Goal: Task Accomplishment & Management: Complete application form

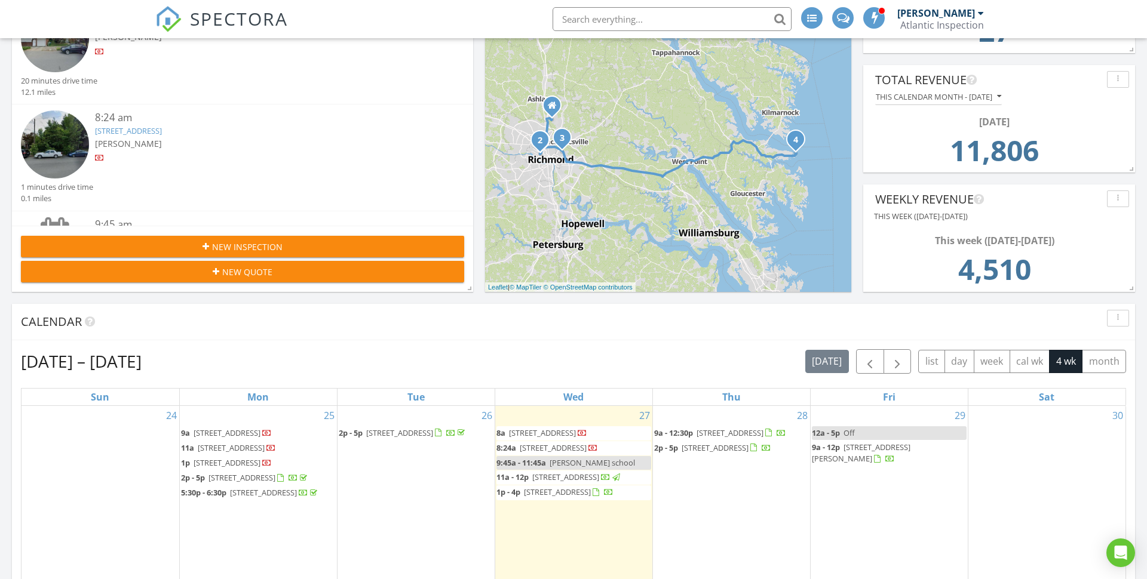
scroll to position [336, 0]
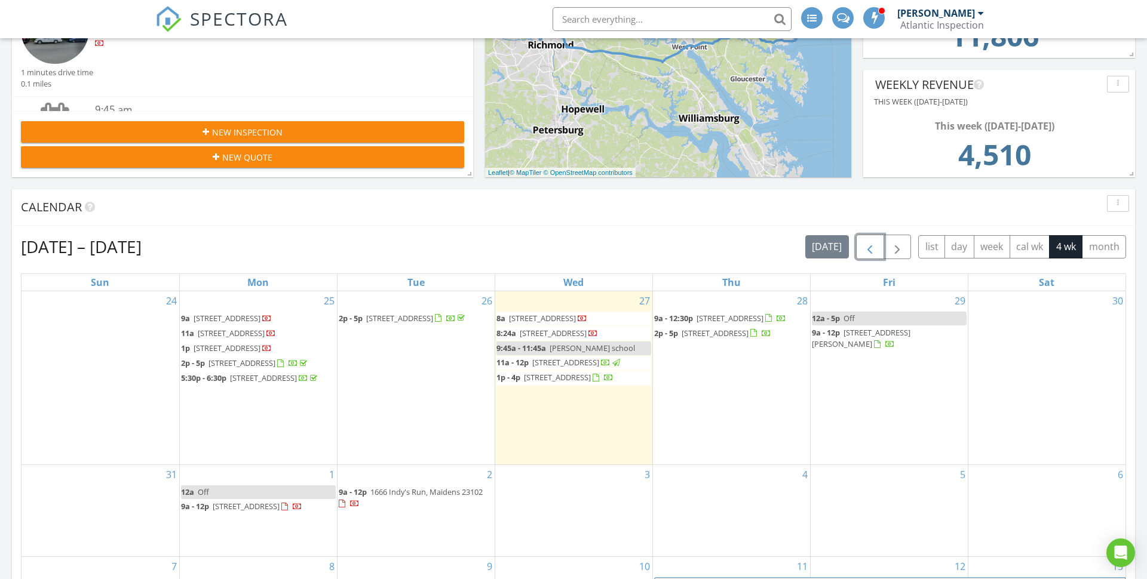
click at [870, 251] on span "button" at bounding box center [870, 247] width 14 height 14
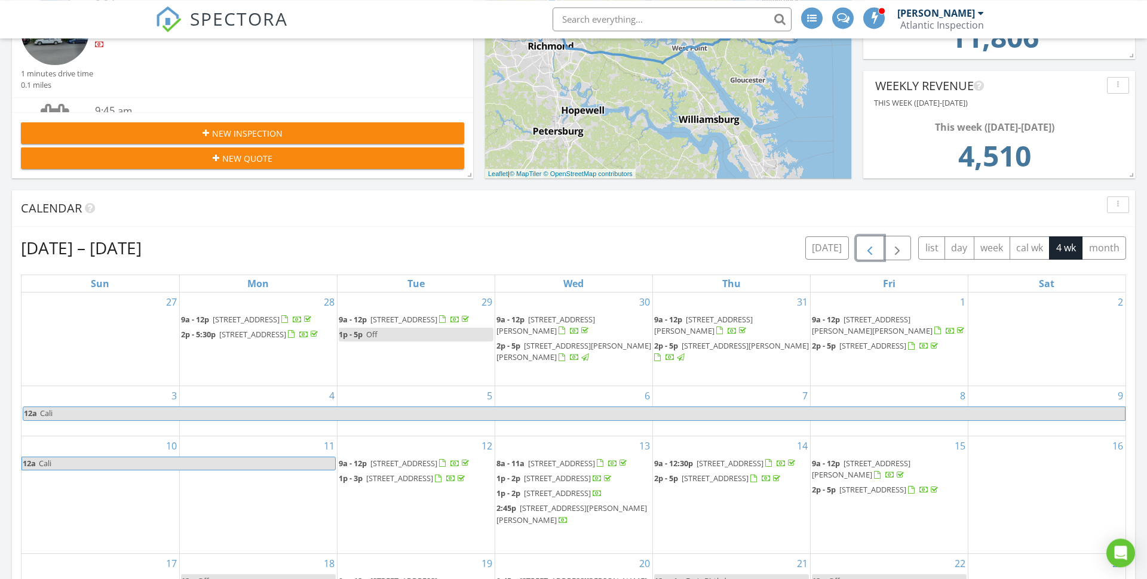
scroll to position [317, 0]
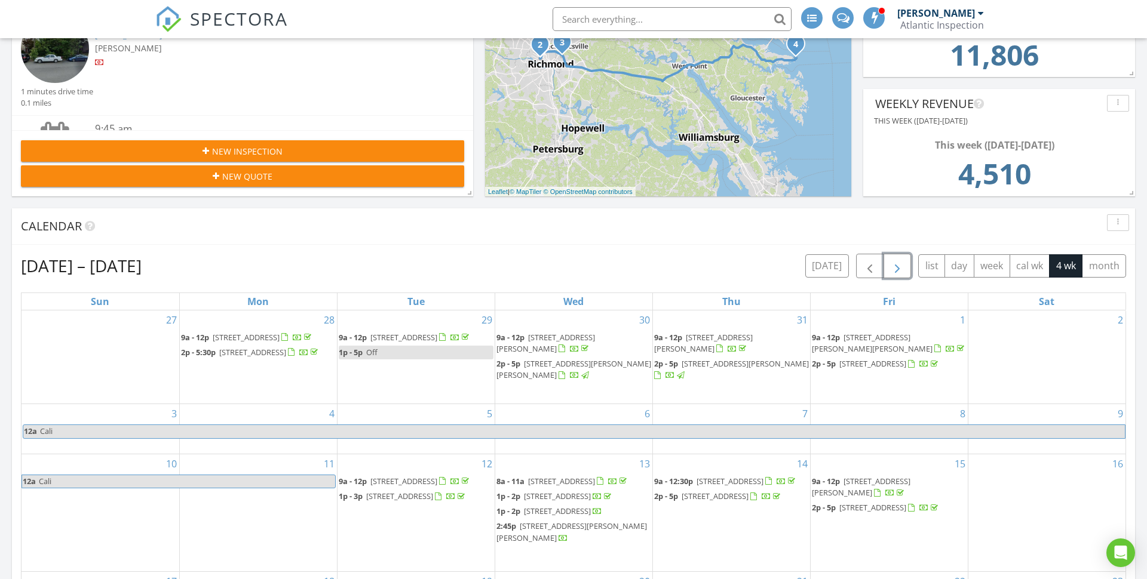
click at [903, 273] on span "button" at bounding box center [897, 266] width 14 height 14
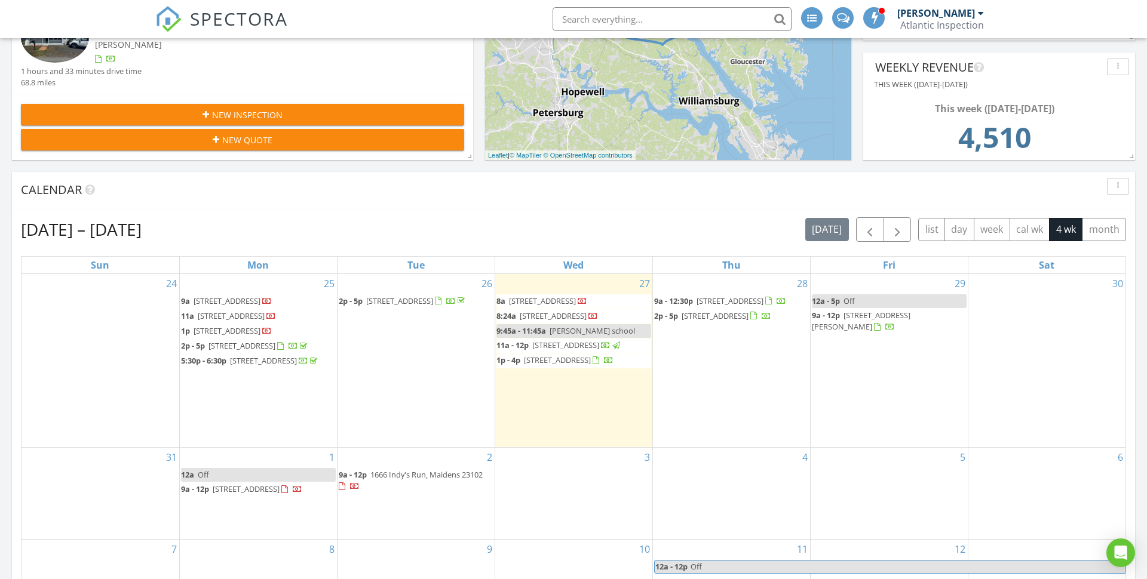
scroll to position [363, 0]
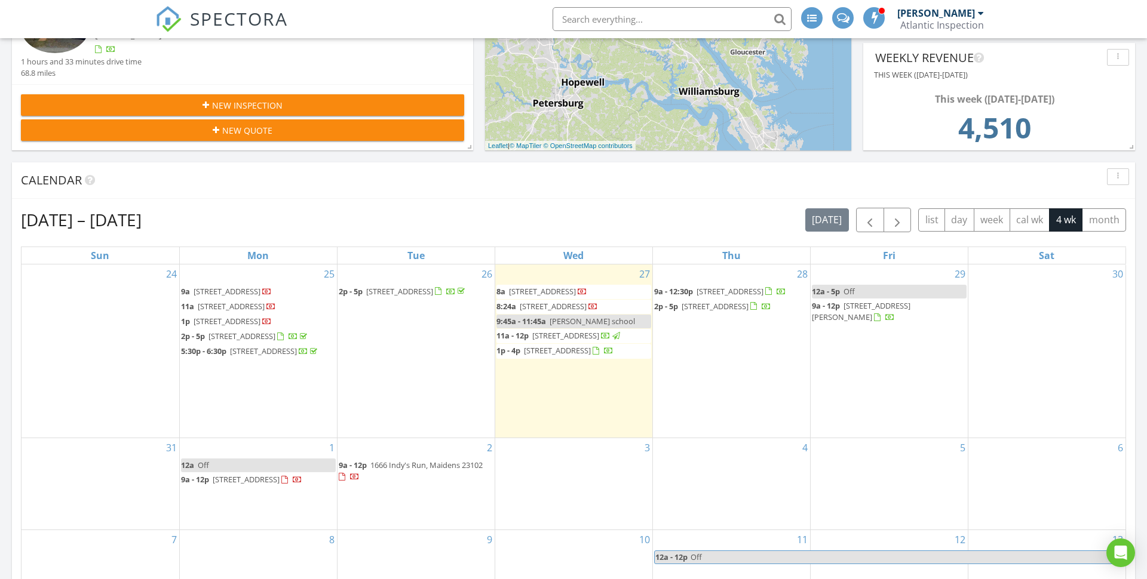
click at [260, 327] on span "3020 Bradwill Rd, Richmond 23225" at bounding box center [227, 321] width 67 height 11
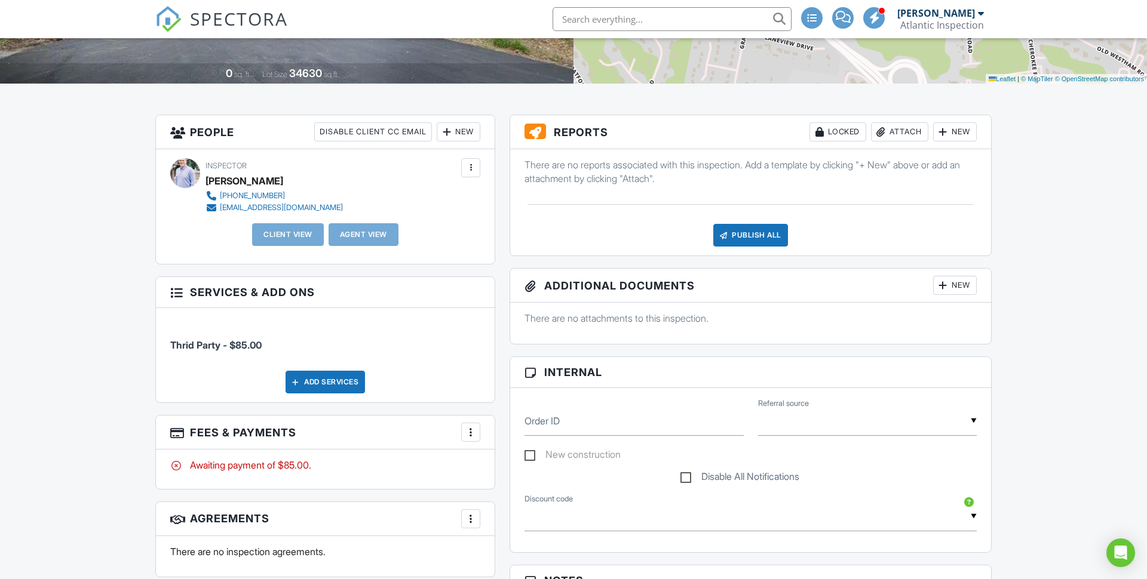
scroll to position [243, 0]
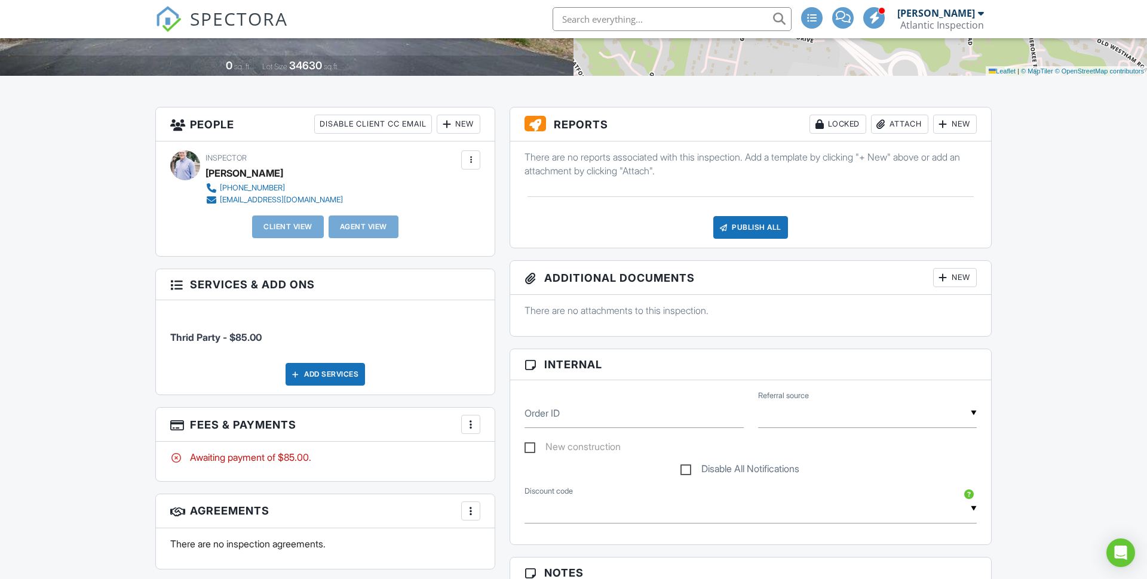
click at [473, 429] on div at bounding box center [471, 425] width 12 height 12
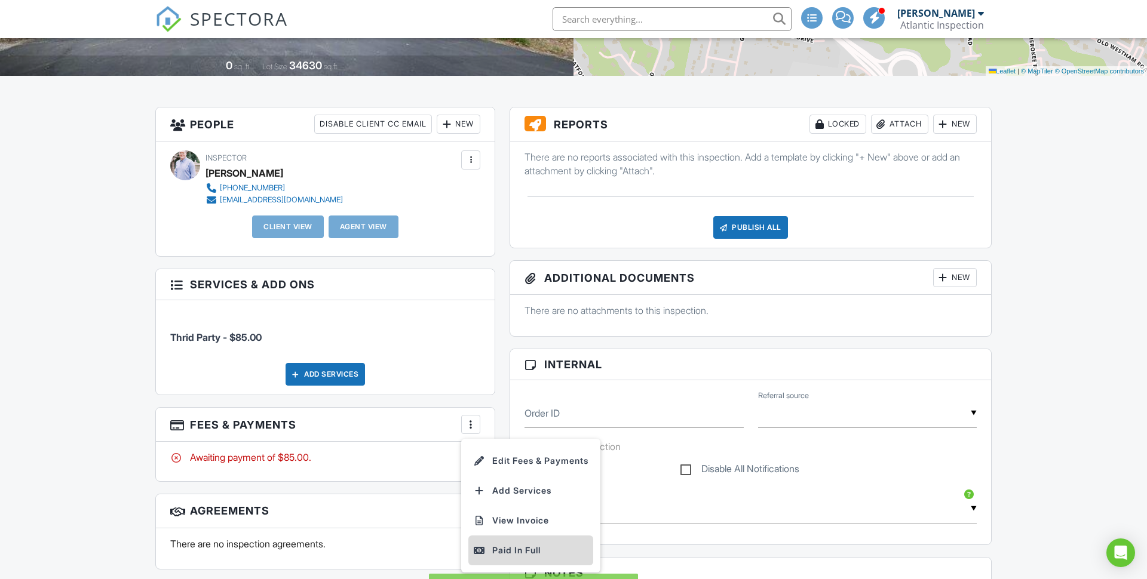
click at [517, 554] on div "Paid In Full" at bounding box center [530, 551] width 115 height 14
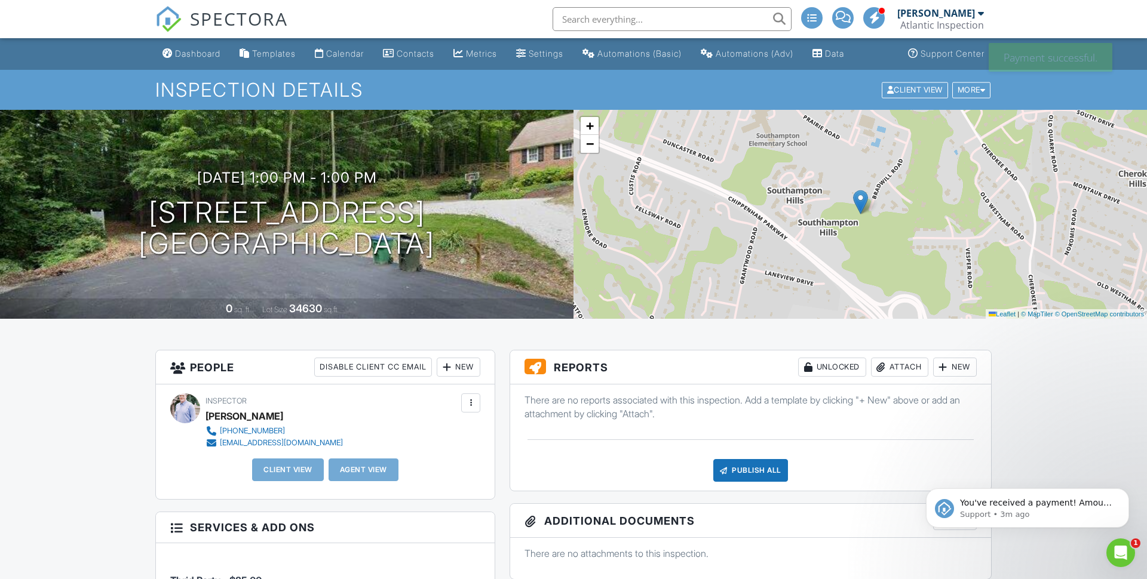
click at [236, 16] on span "SPECTORA" at bounding box center [239, 18] width 98 height 25
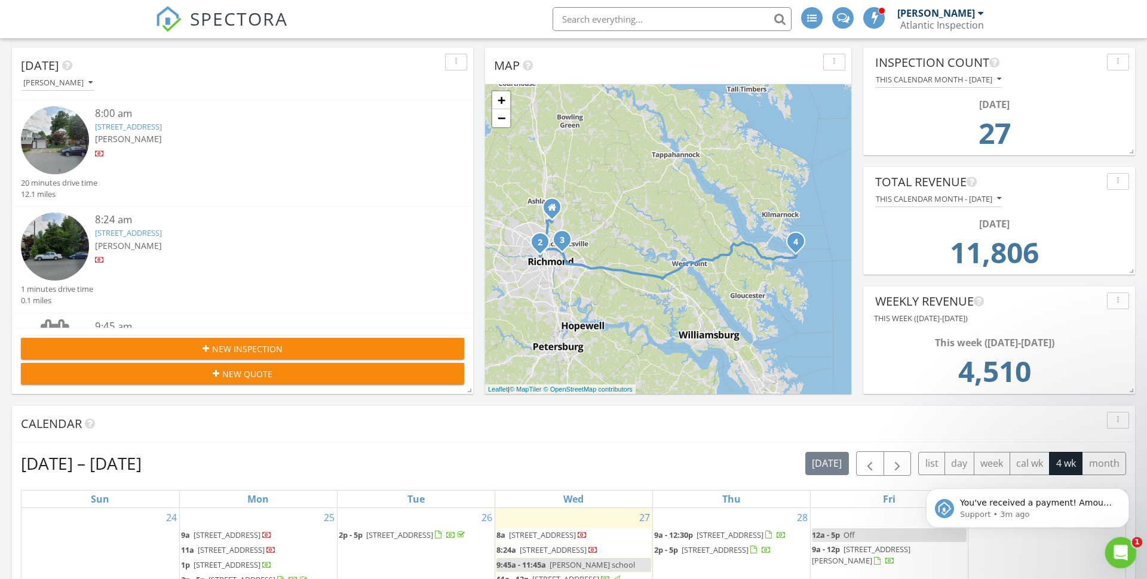
click at [1122, 554] on icon "Open Intercom Messenger" at bounding box center [1119, 552] width 20 height 20
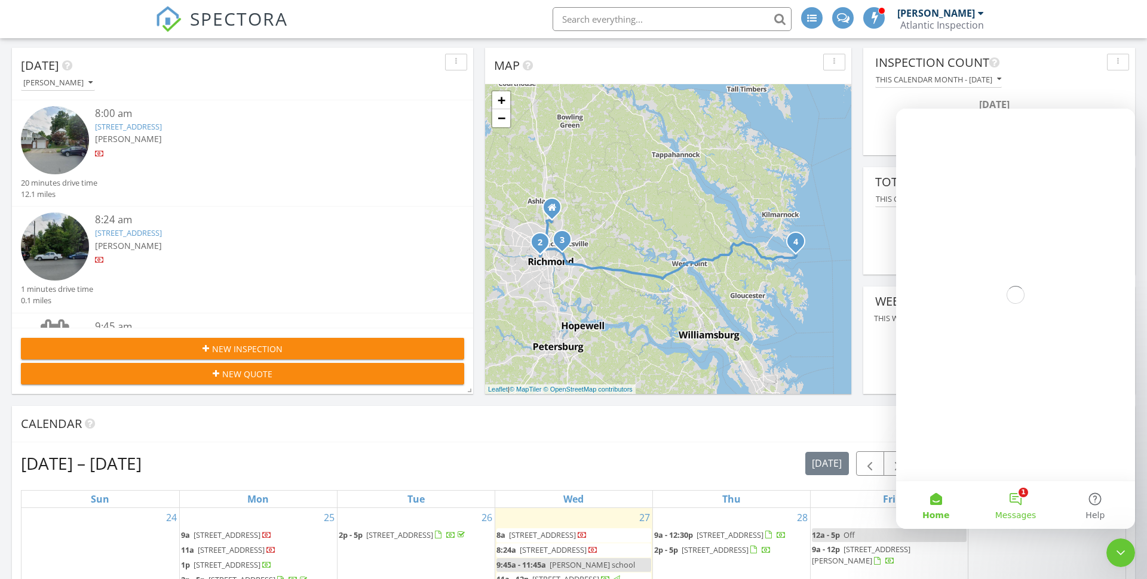
click at [1016, 496] on button "1 Messages" at bounding box center [1014, 505] width 79 height 48
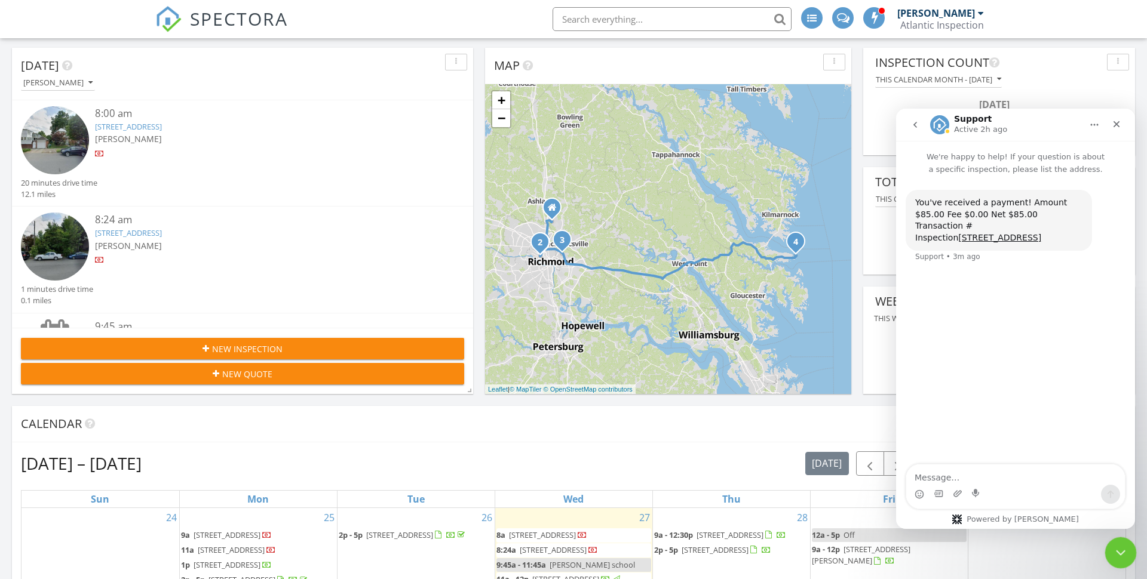
click at [1122, 554] on icon "Close Intercom Messenger" at bounding box center [1119, 551] width 14 height 14
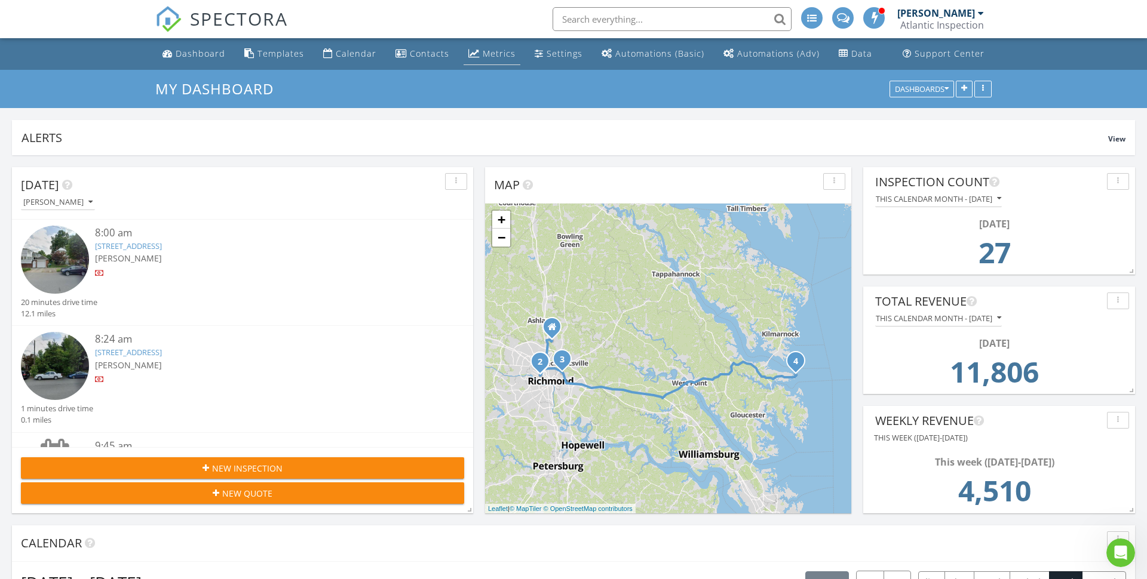
click at [492, 54] on div "Metrics" at bounding box center [499, 53] width 33 height 11
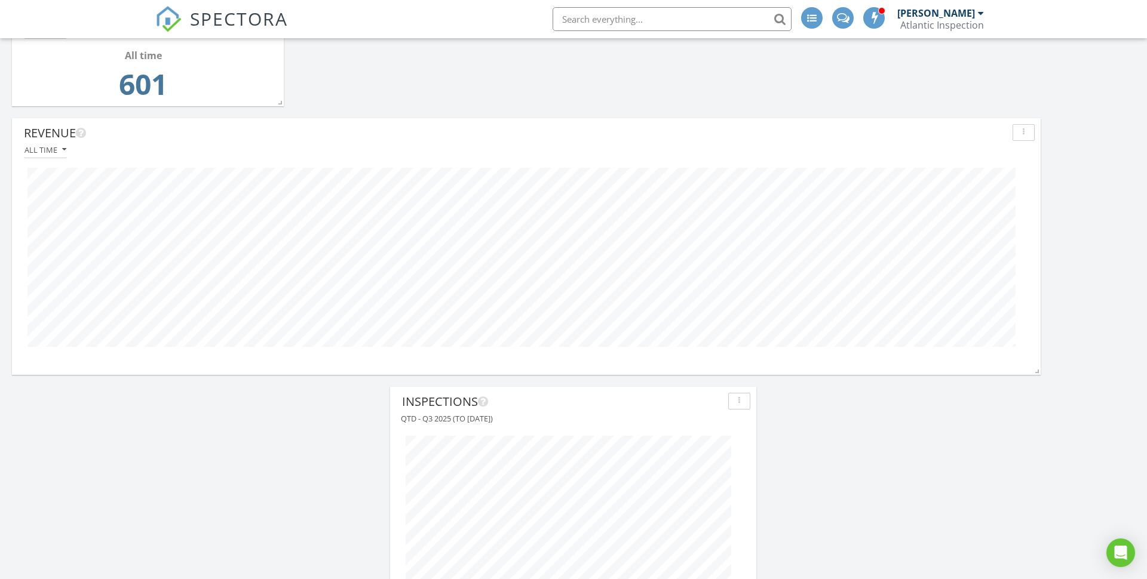
scroll to position [2485, 0]
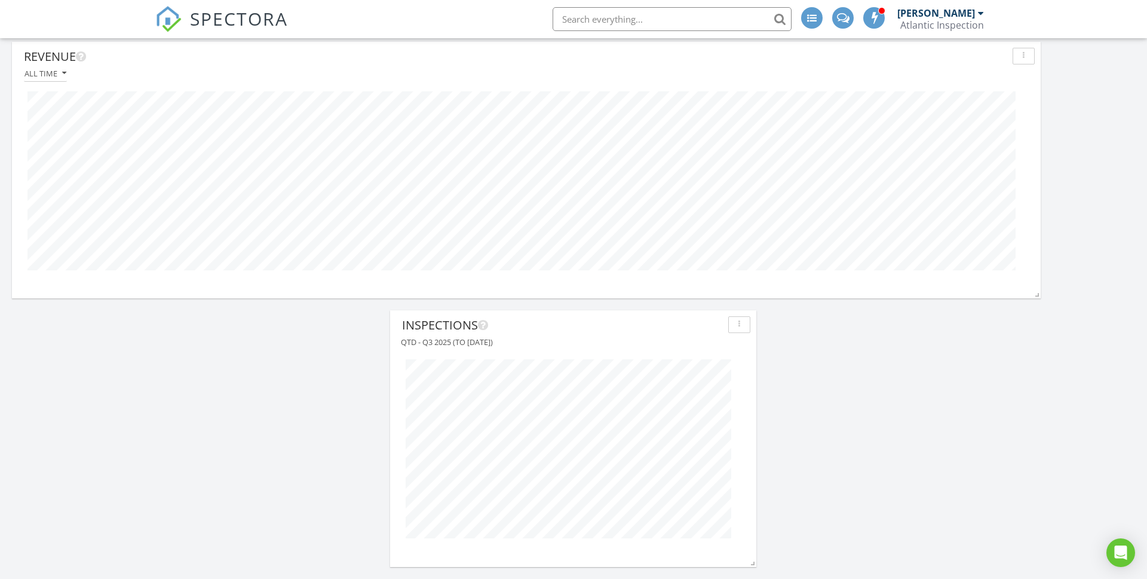
click at [462, 342] on div "QTD - Q3 2025 (to [DATE])" at bounding box center [573, 342] width 354 height 16
click at [733, 329] on button "button" at bounding box center [739, 325] width 22 height 17
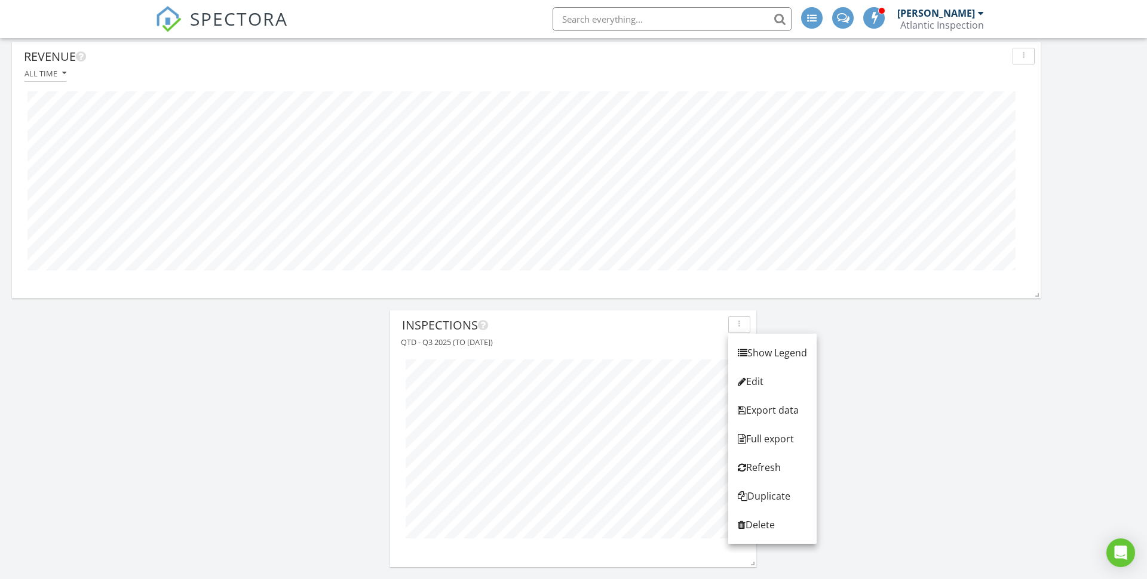
click at [519, 329] on div "Inspections" at bounding box center [562, 326] width 321 height 18
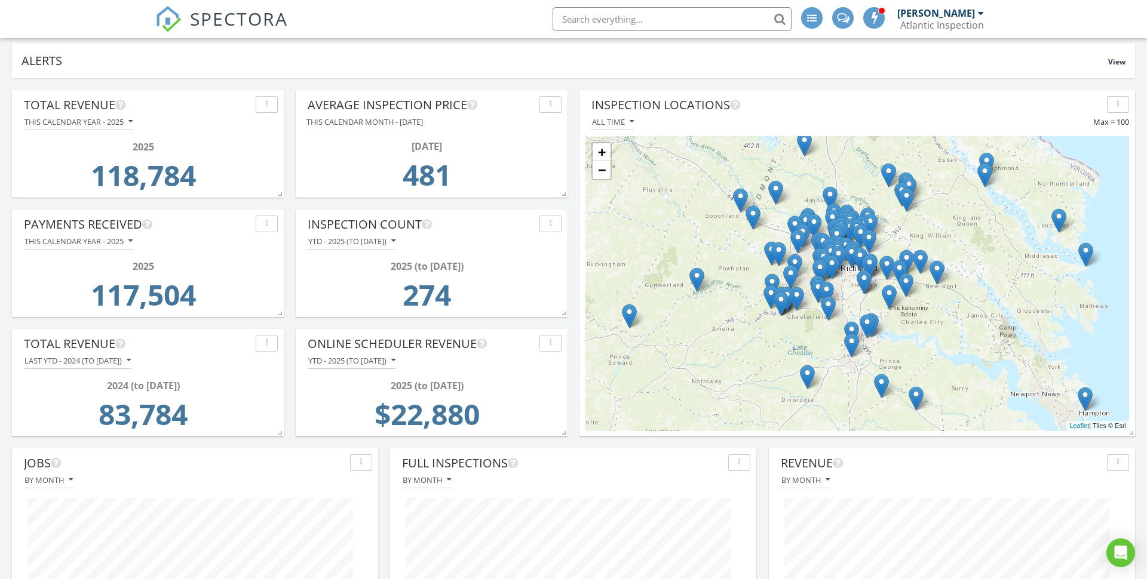
scroll to position [0, 0]
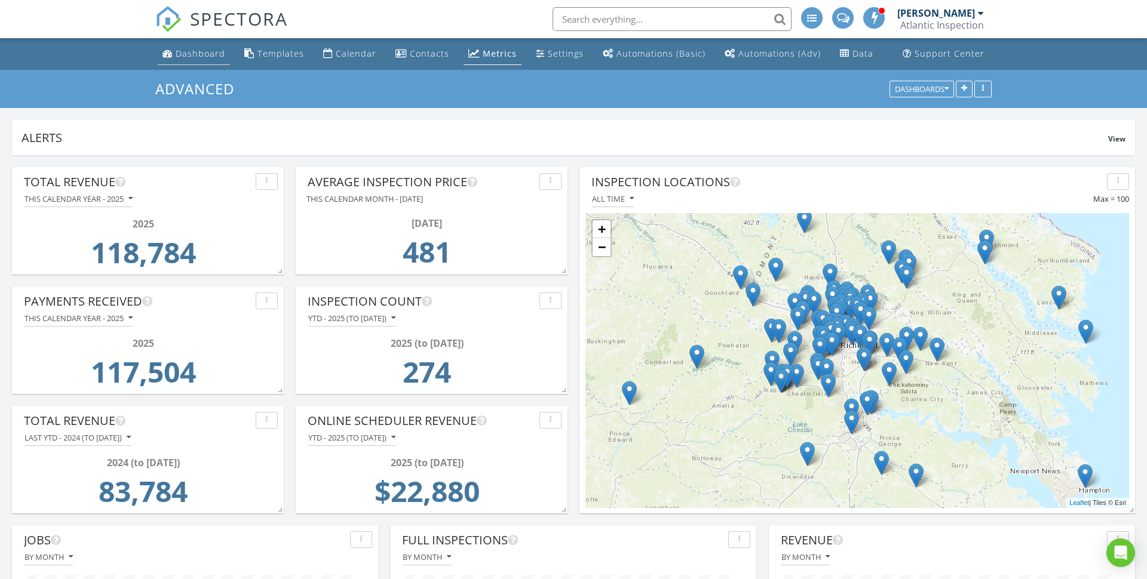
click at [208, 48] on div "Dashboard" at bounding box center [201, 53] width 50 height 11
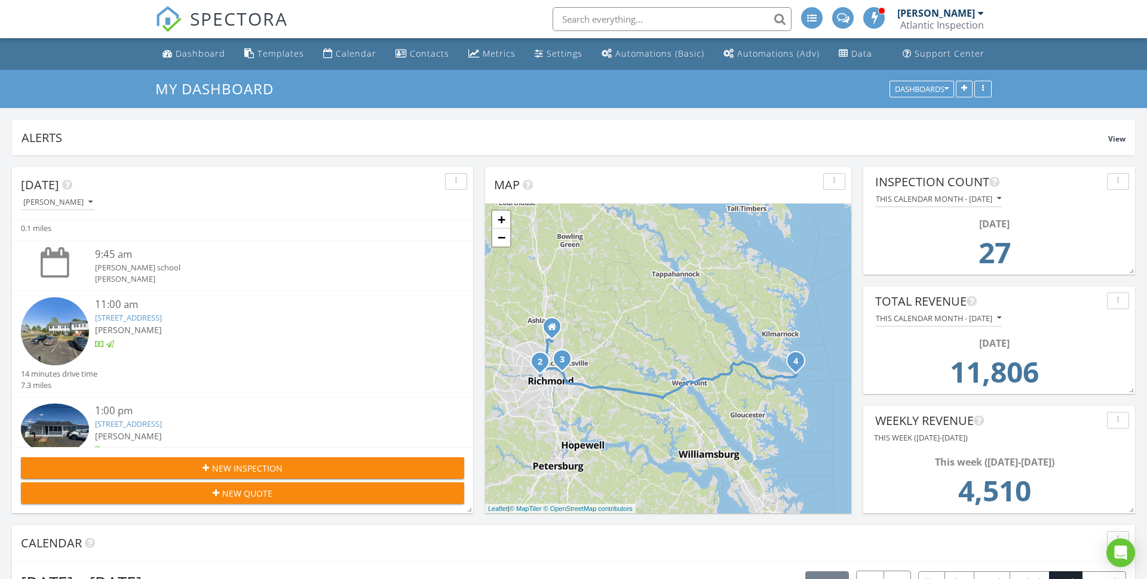
scroll to position [230, 0]
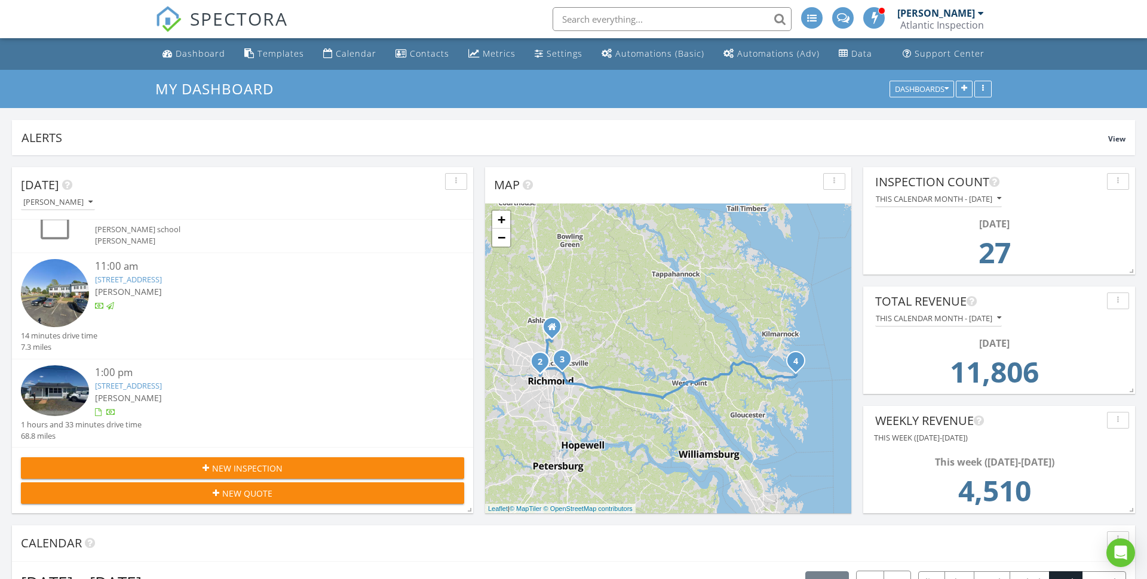
click at [162, 389] on link "[STREET_ADDRESS]" at bounding box center [128, 385] width 67 height 11
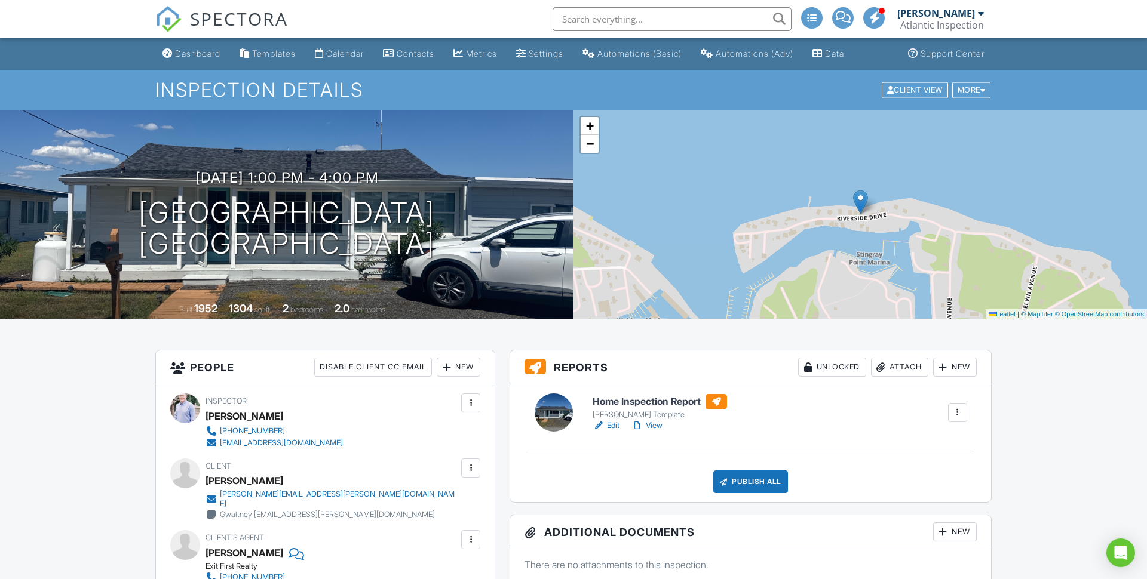
click at [874, 18] on span at bounding box center [874, 17] width 12 height 1
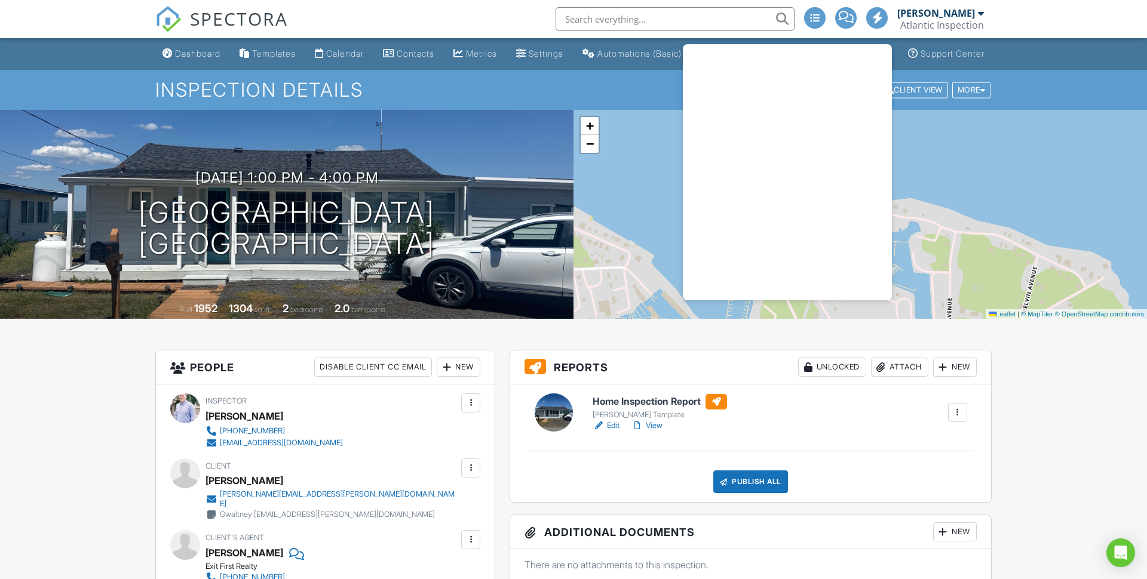
click at [648, 400] on h6 "Home Inspection Report" at bounding box center [660, 402] width 134 height 16
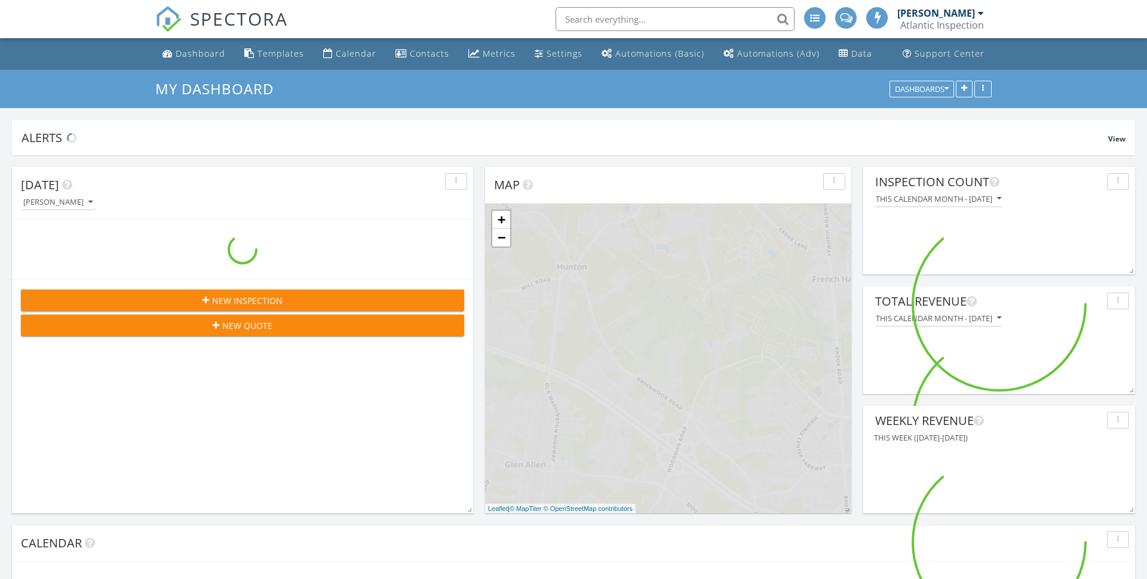
scroll to position [1416, 1147]
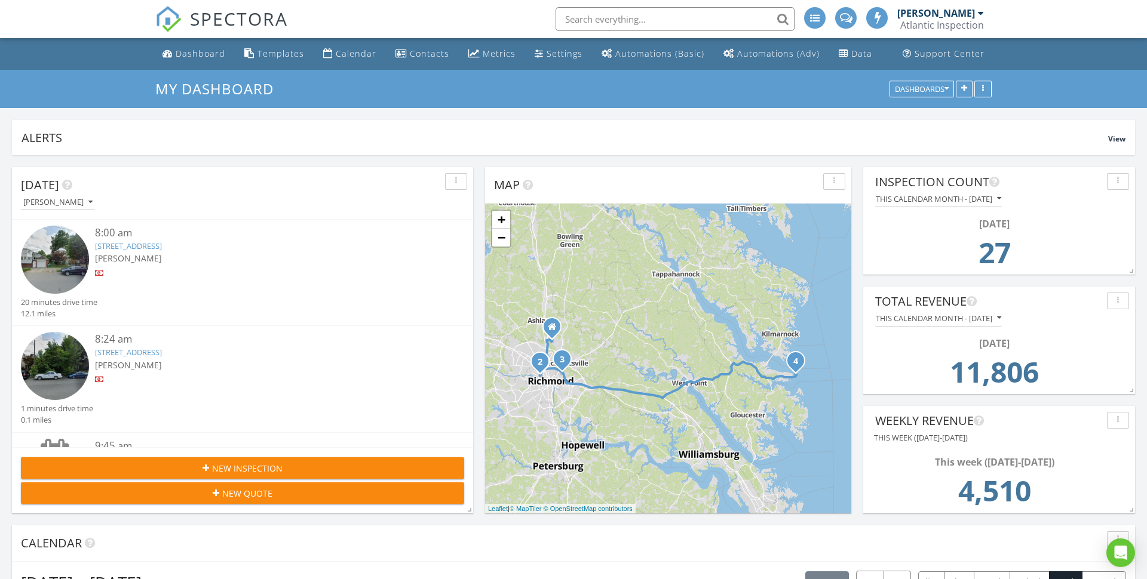
click at [287, 472] on div "New Inspection" at bounding box center [242, 468] width 424 height 13
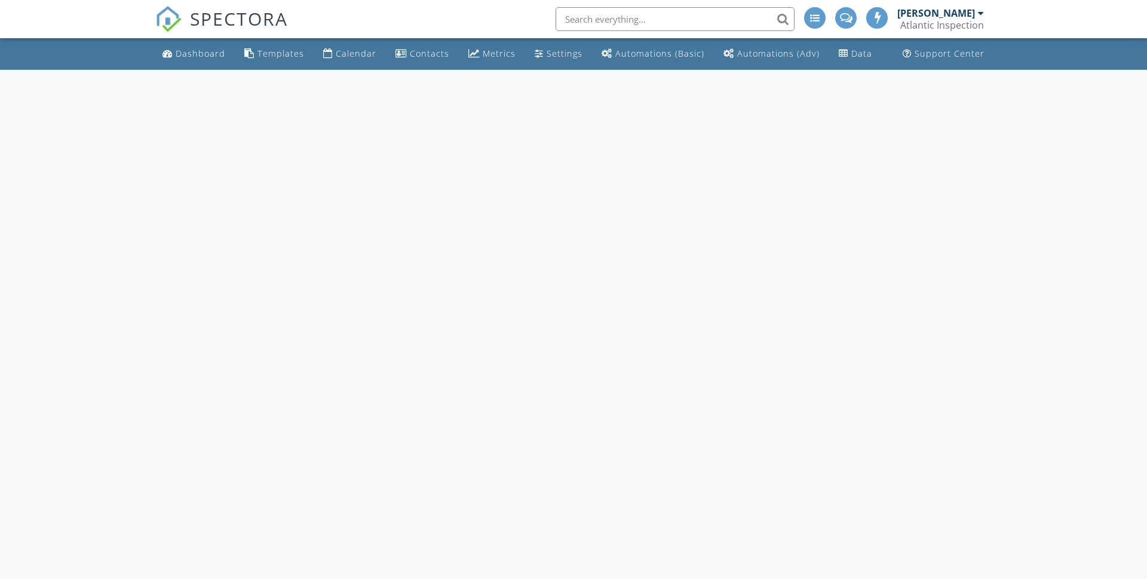
select select "7"
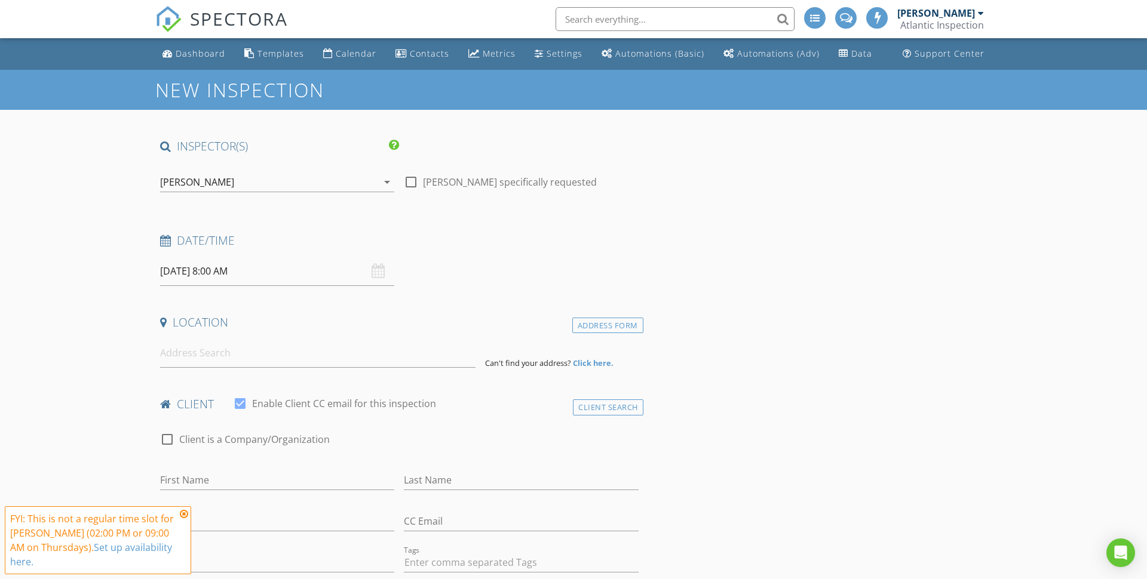
click at [327, 270] on input "[DATE] 8:00 AM" at bounding box center [277, 271] width 234 height 29
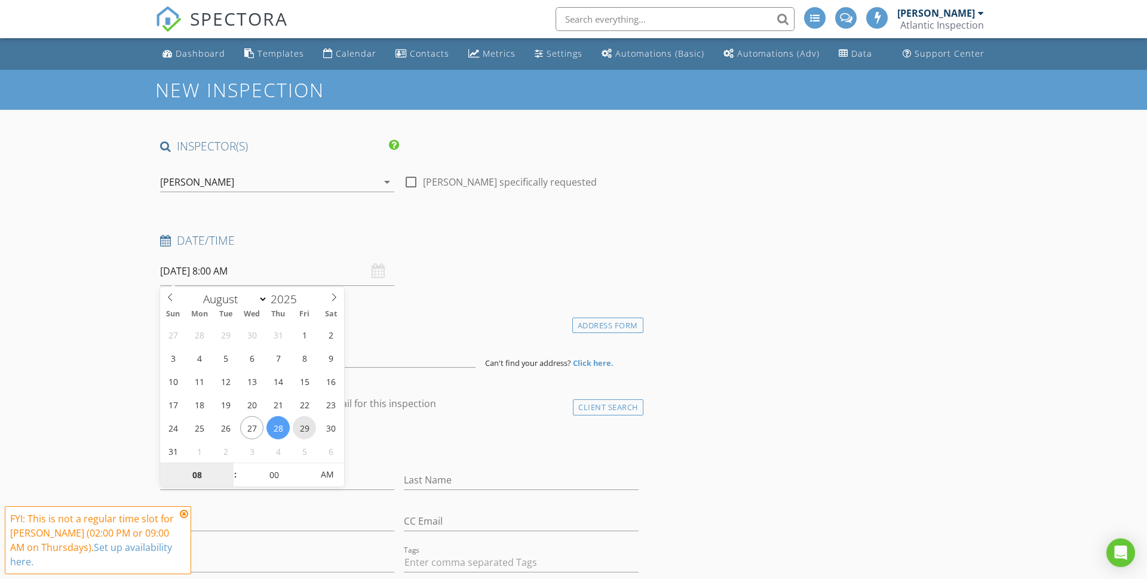
type input "[DATE] 8:00 AM"
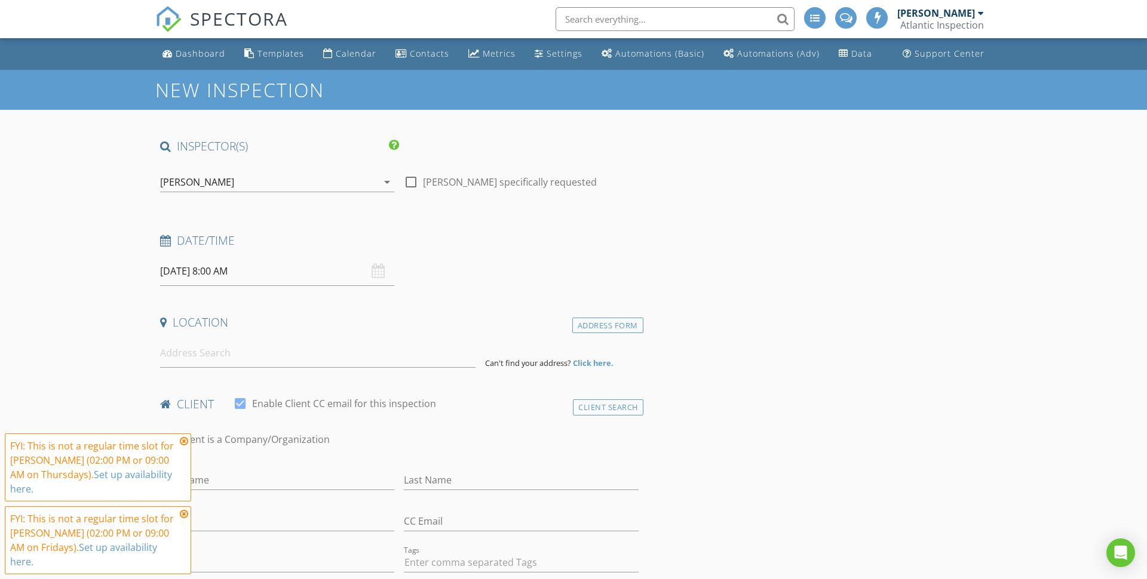
click at [182, 446] on icon at bounding box center [184, 442] width 8 height 10
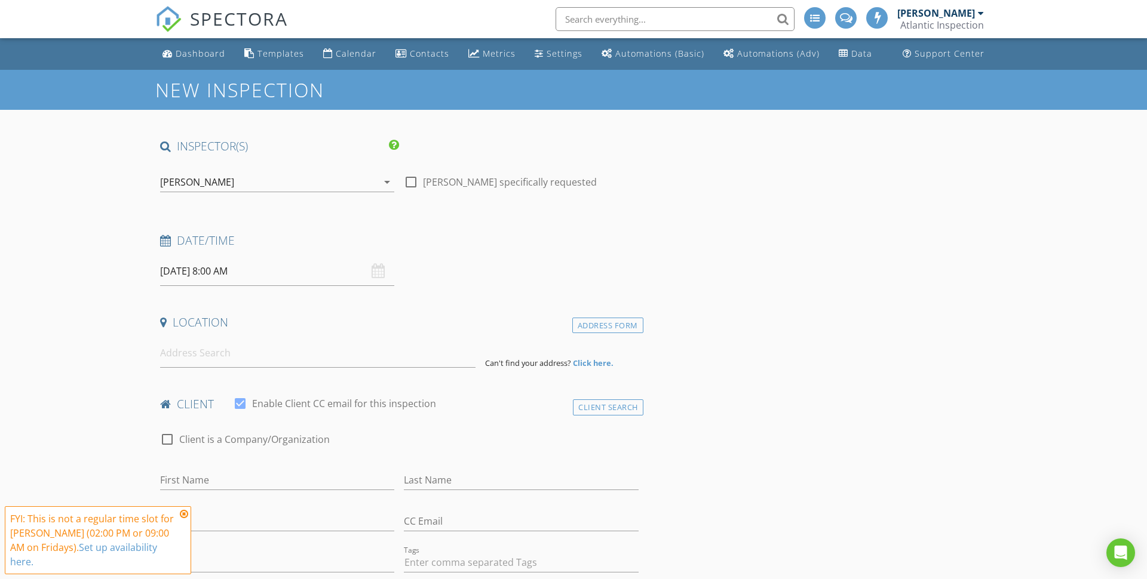
click at [186, 519] on icon at bounding box center [184, 514] width 8 height 10
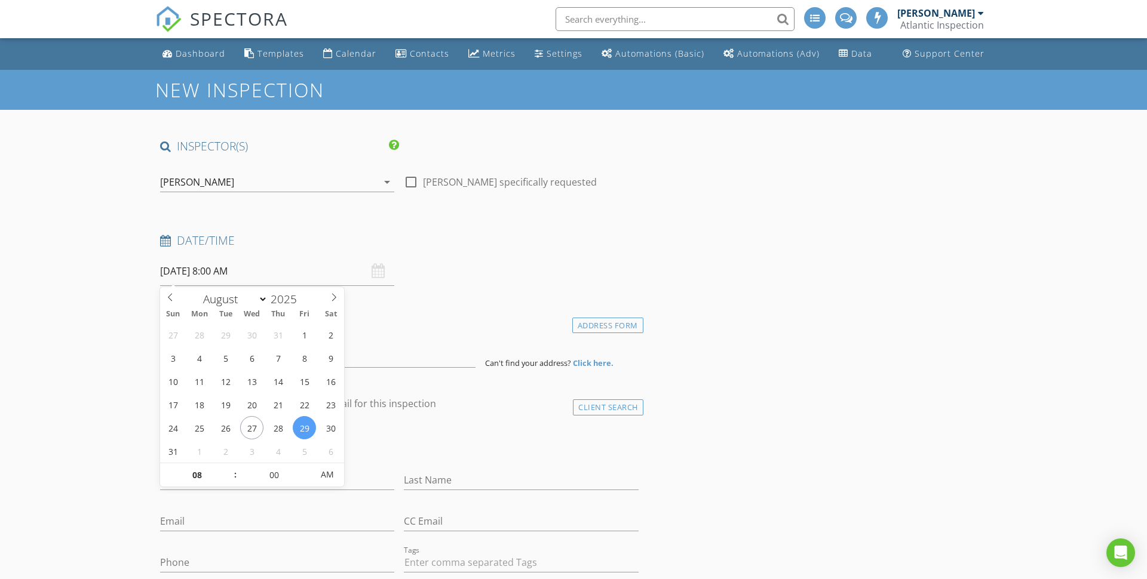
click at [302, 274] on input "[DATE] 8:00 AM" at bounding box center [277, 271] width 234 height 29
type input "09"
type input "[DATE] 9:00 AM"
click at [226, 465] on span at bounding box center [229, 470] width 8 height 12
type input "10"
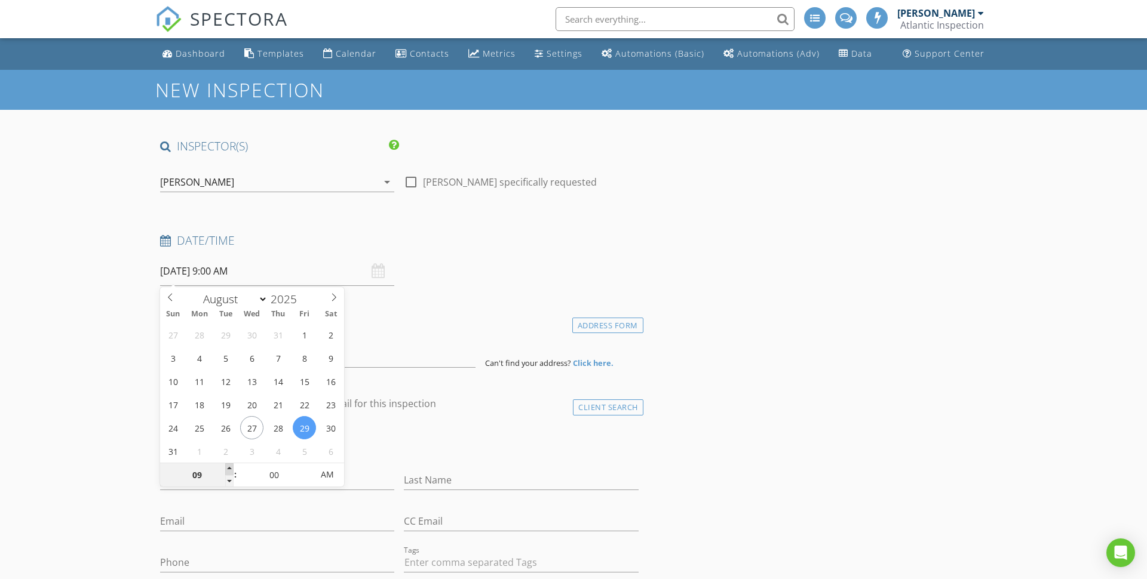
type input "[DATE] 10:00 AM"
click at [226, 465] on span at bounding box center [229, 470] width 8 height 12
type input "11"
type input "08/29/2025 11:00 AM"
click at [226, 465] on span at bounding box center [229, 470] width 8 height 12
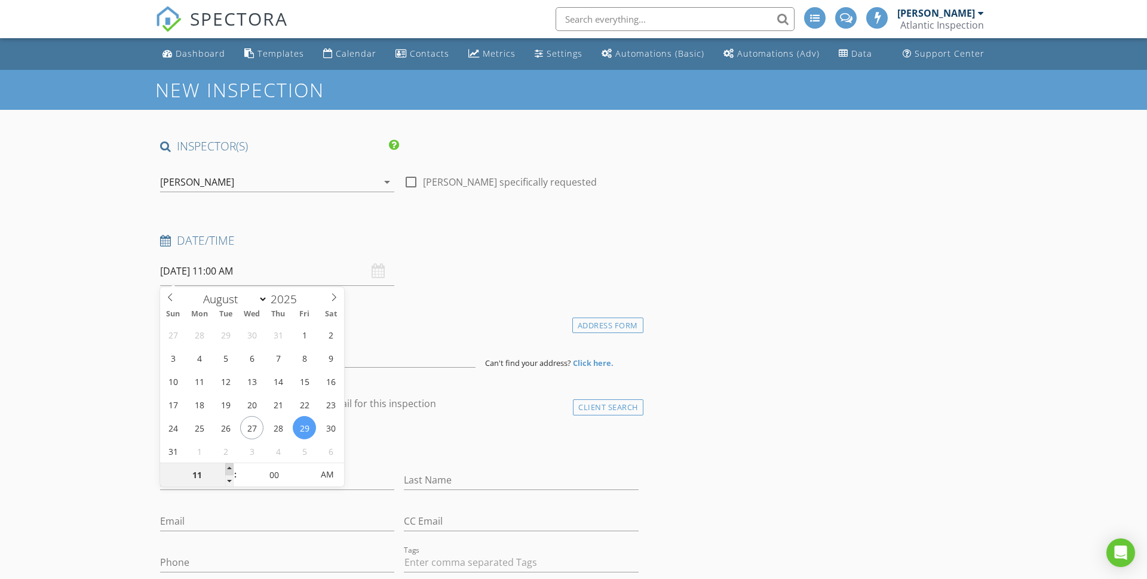
type input "12"
type input "08/29/2025 12:00 PM"
click at [226, 465] on span at bounding box center [229, 470] width 8 height 12
type input "01"
type input "08/29/2025 1:00 PM"
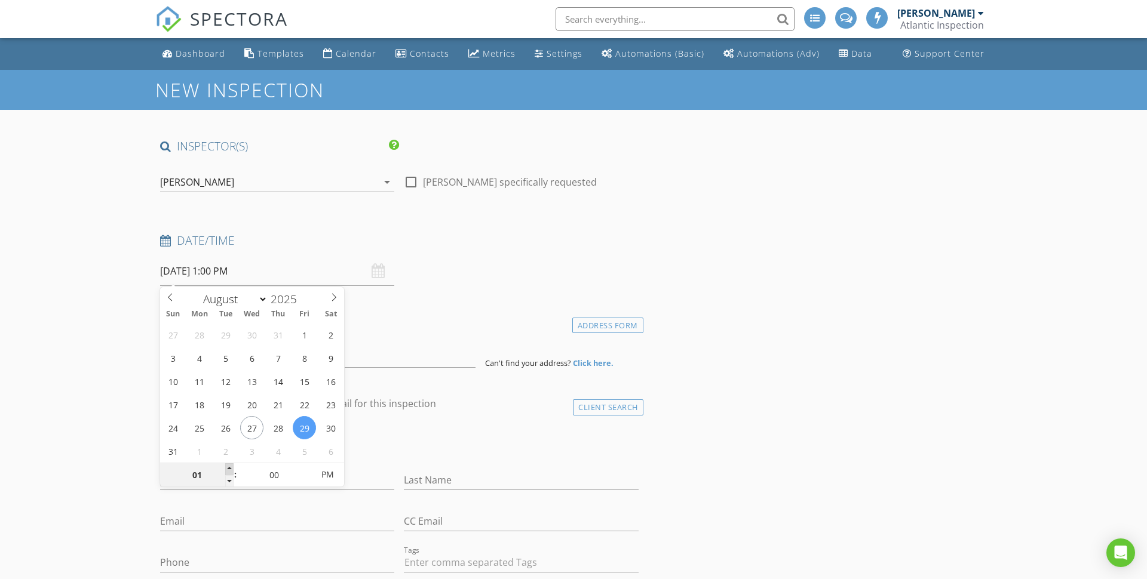
click at [226, 465] on span at bounding box center [229, 470] width 8 height 12
type input "02"
type input "[DATE] 2:00 PM"
click at [226, 465] on span at bounding box center [229, 470] width 8 height 12
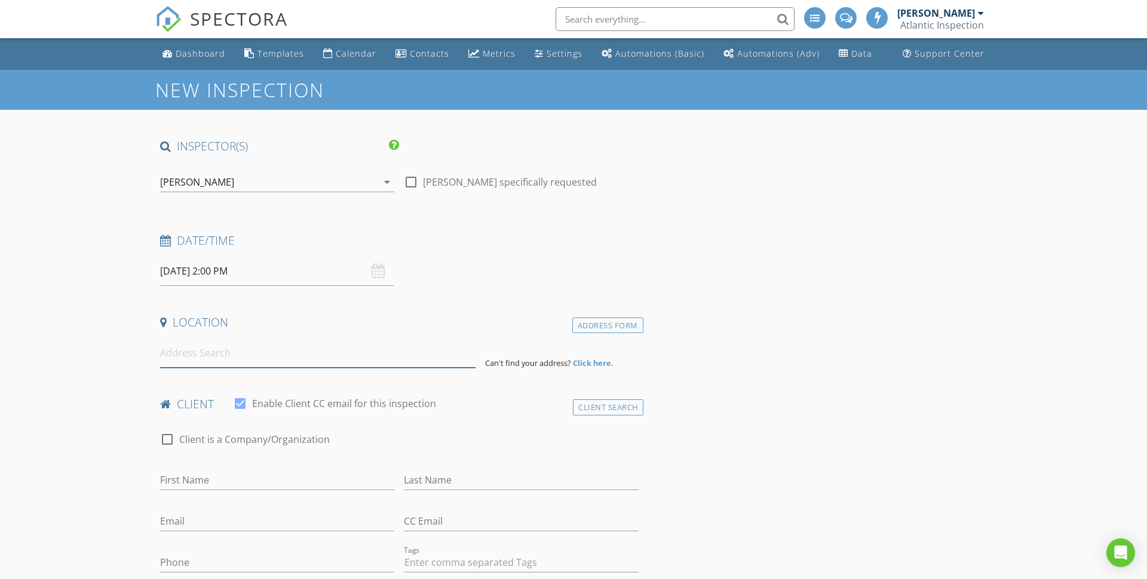
click at [237, 352] on input at bounding box center [317, 353] width 315 height 29
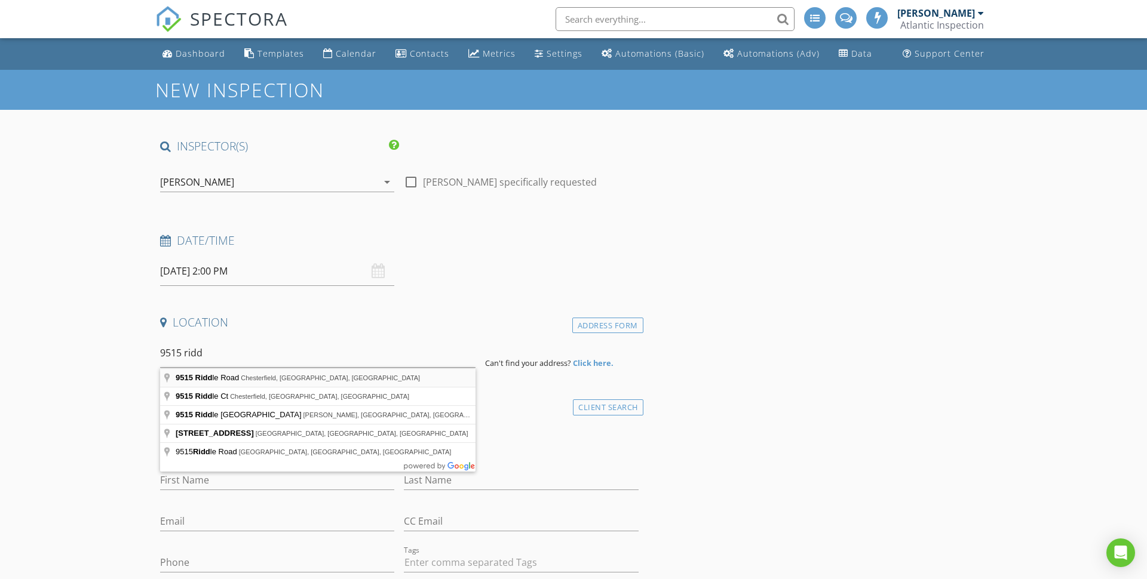
type input "9515 Riddle Road, Chesterfield, VA, USA"
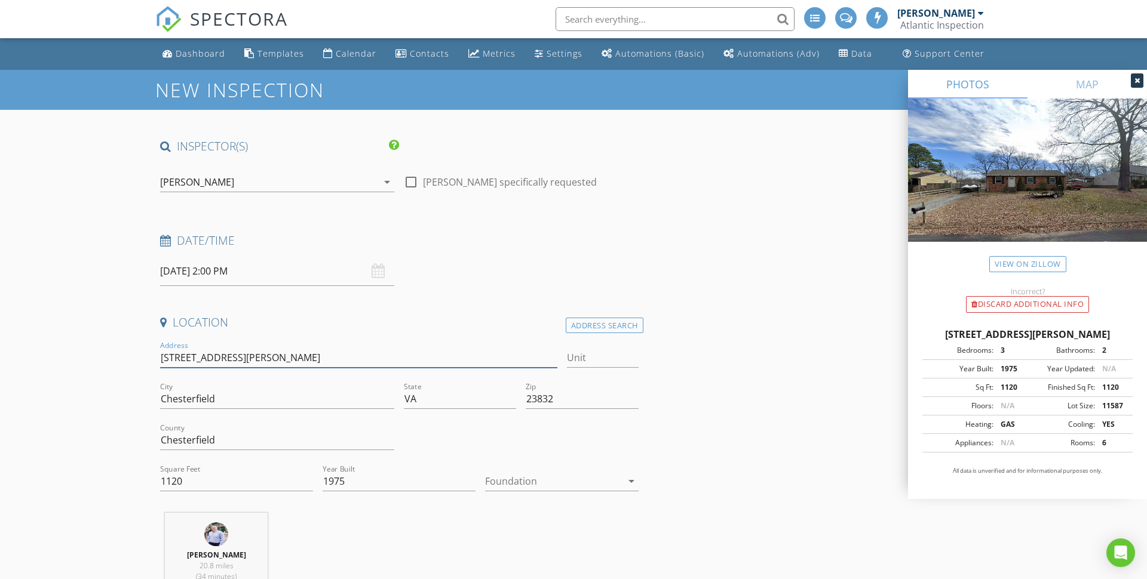
click at [284, 361] on input "[STREET_ADDRESS][PERSON_NAME]" at bounding box center [358, 358] width 397 height 20
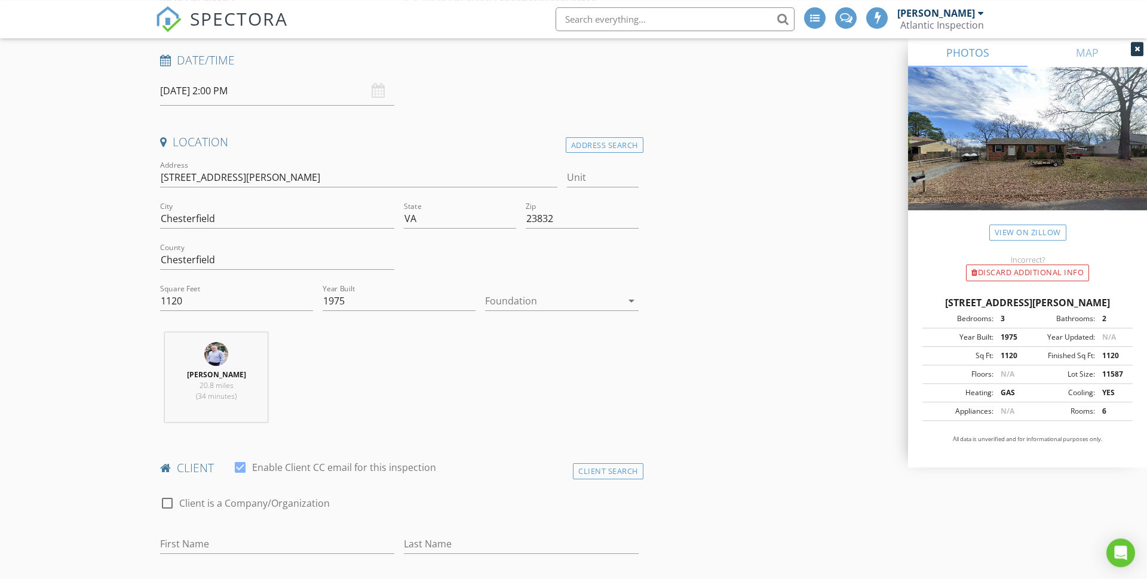
scroll to position [287, 0]
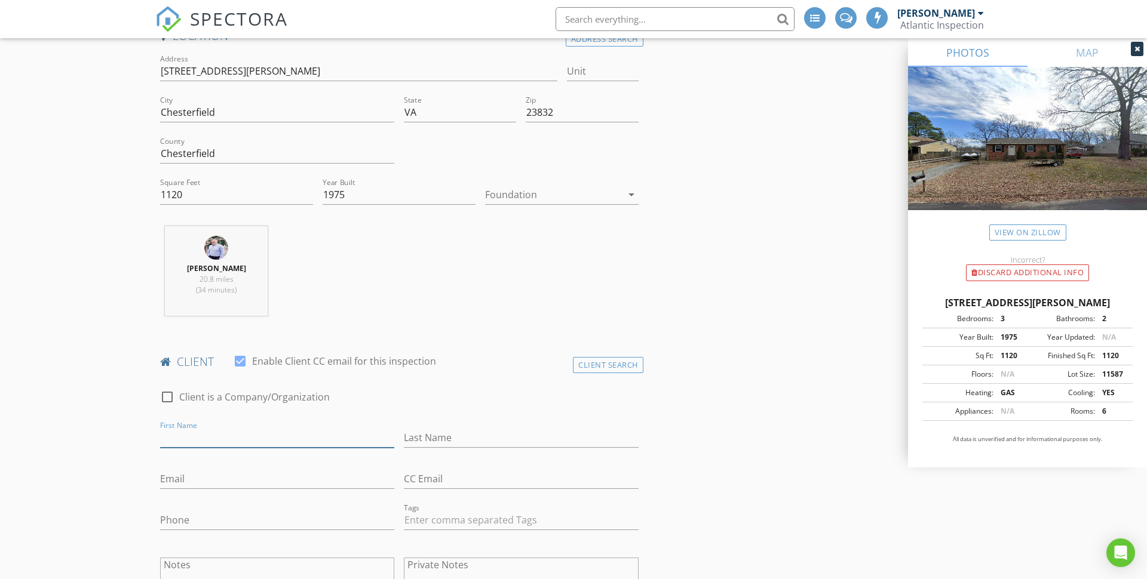
click at [281, 441] on input "First Name" at bounding box center [277, 438] width 234 height 20
type input "Janessa"
type input "[PERSON_NAME]"
click at [268, 476] on input "Email" at bounding box center [277, 479] width 234 height 20
paste input "[EMAIL_ADDRESS][DOMAIN_NAME]"
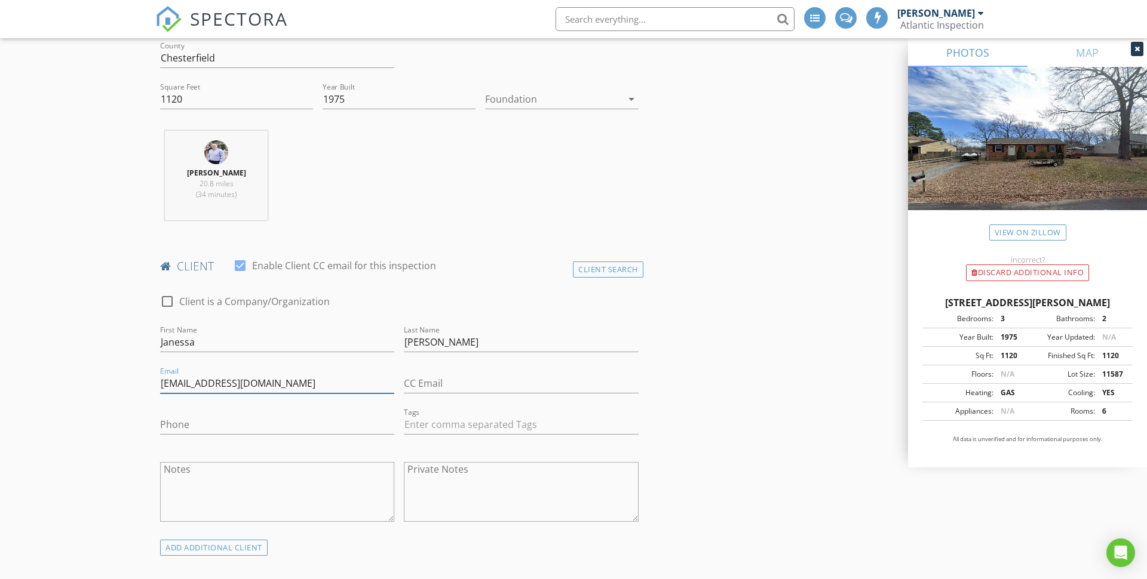
scroll to position [497, 0]
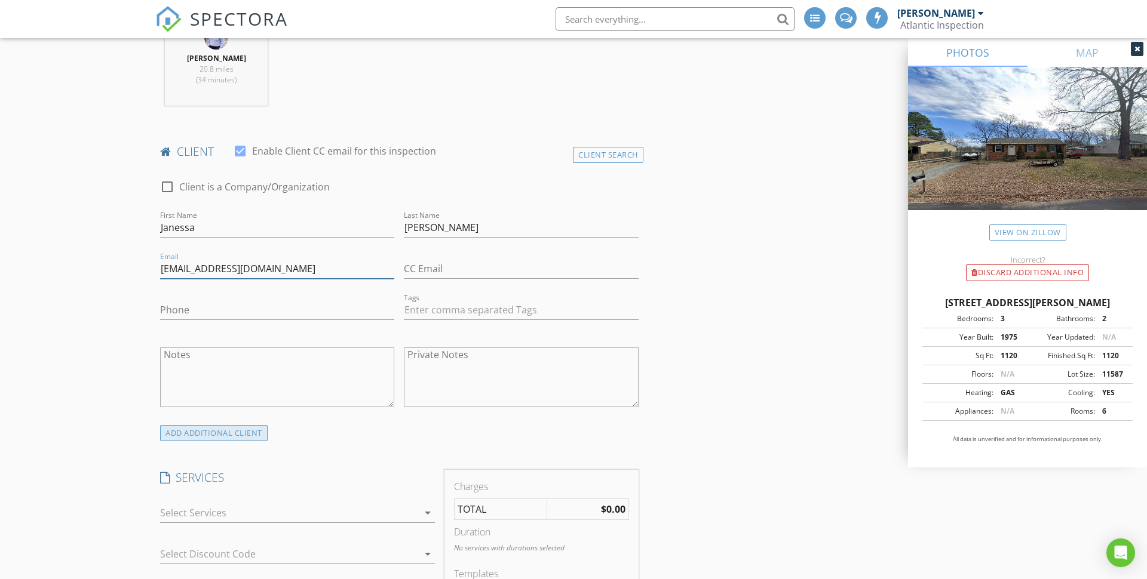
type input "[EMAIL_ADDRESS][DOMAIN_NAME]"
click at [254, 437] on div "ADD ADDITIONAL client" at bounding box center [214, 433] width 108 height 16
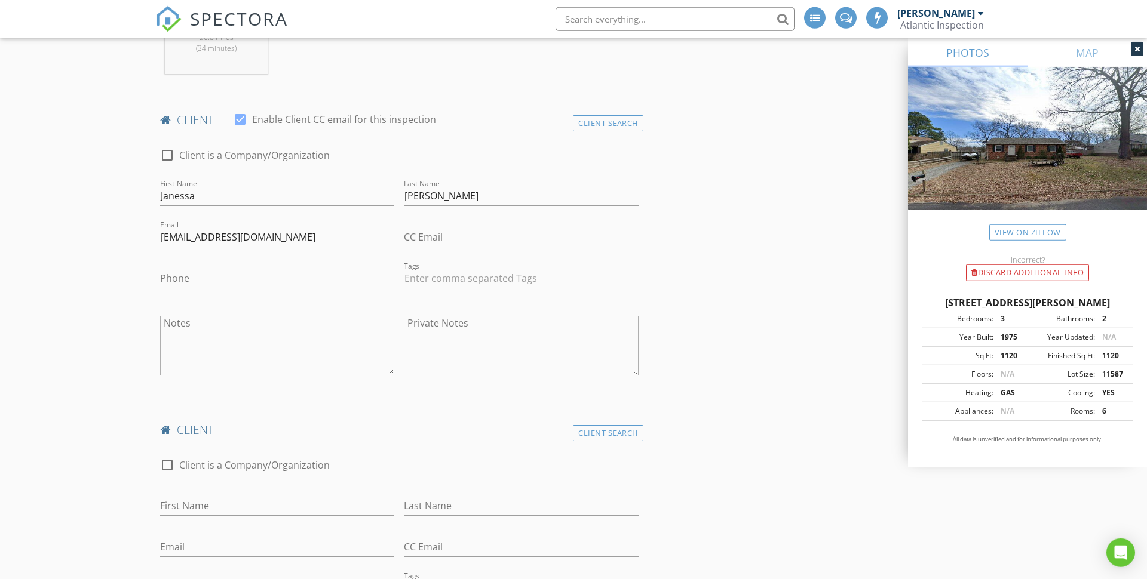
scroll to position [554, 0]
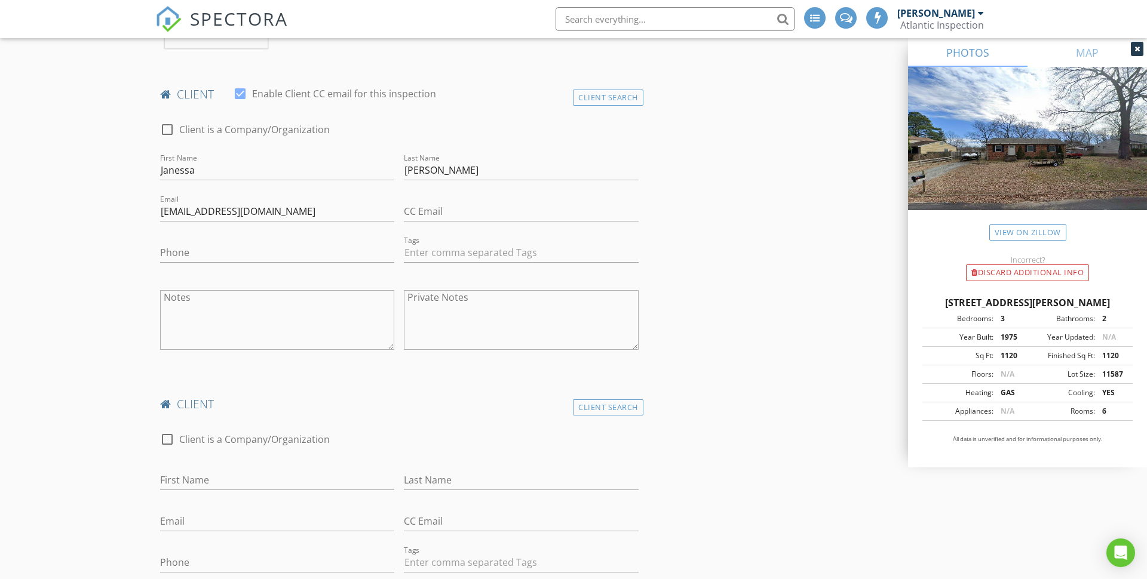
click at [247, 469] on div "First Name" at bounding box center [277, 483] width 234 height 39
click at [250, 481] on input "First Name" at bounding box center [277, 481] width 234 height 20
type input "[PERSON_NAME]"
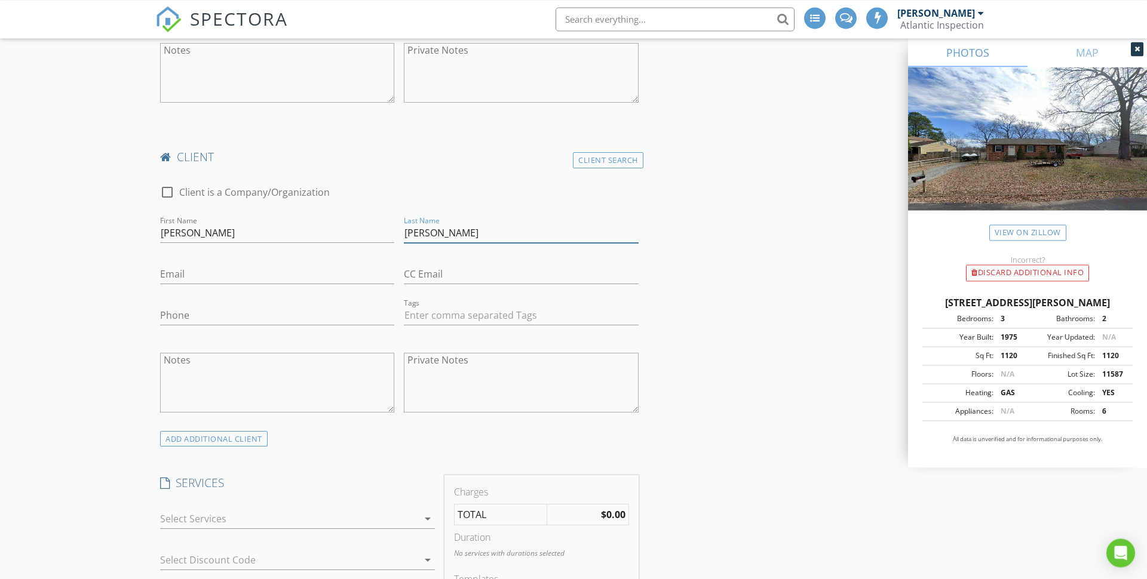
scroll to position [879, 0]
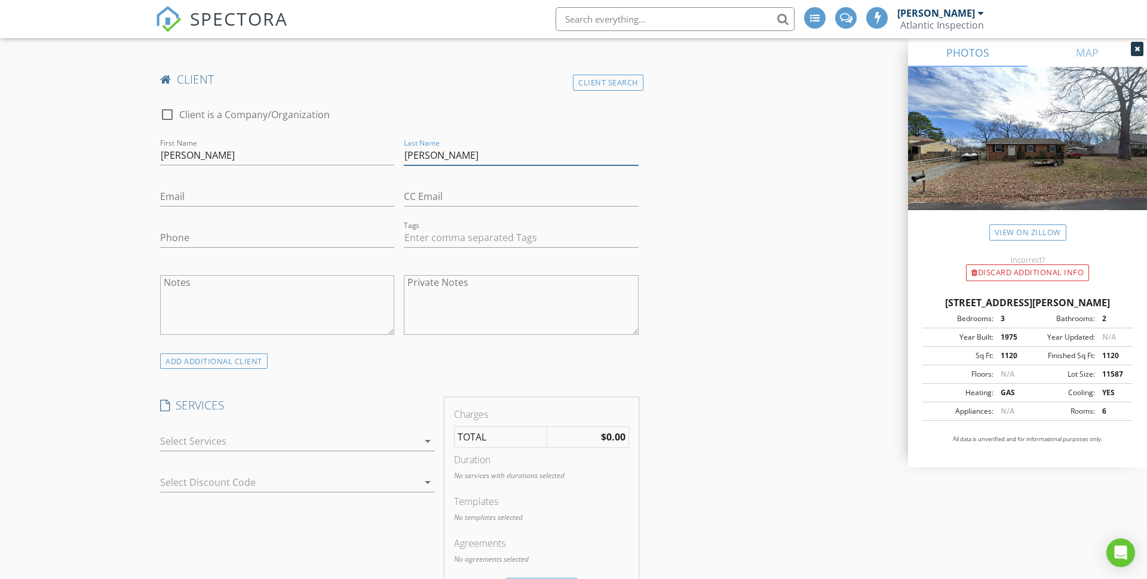
type input "Dillion"
click at [273, 435] on div at bounding box center [289, 441] width 258 height 19
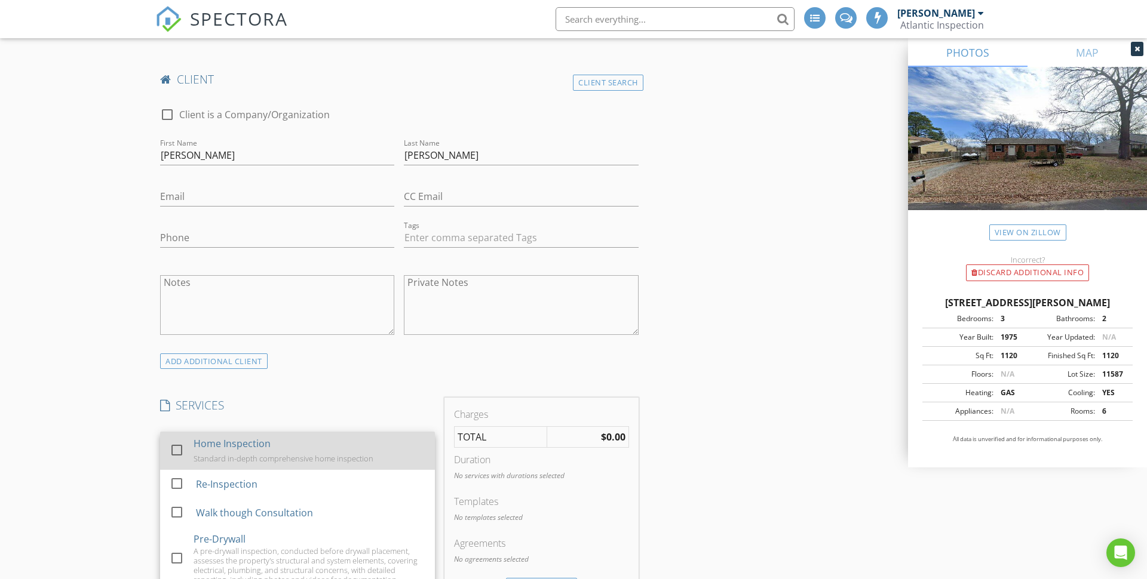
click at [207, 458] on div "Standard in-depth comprehensive home inspection" at bounding box center [284, 459] width 180 height 10
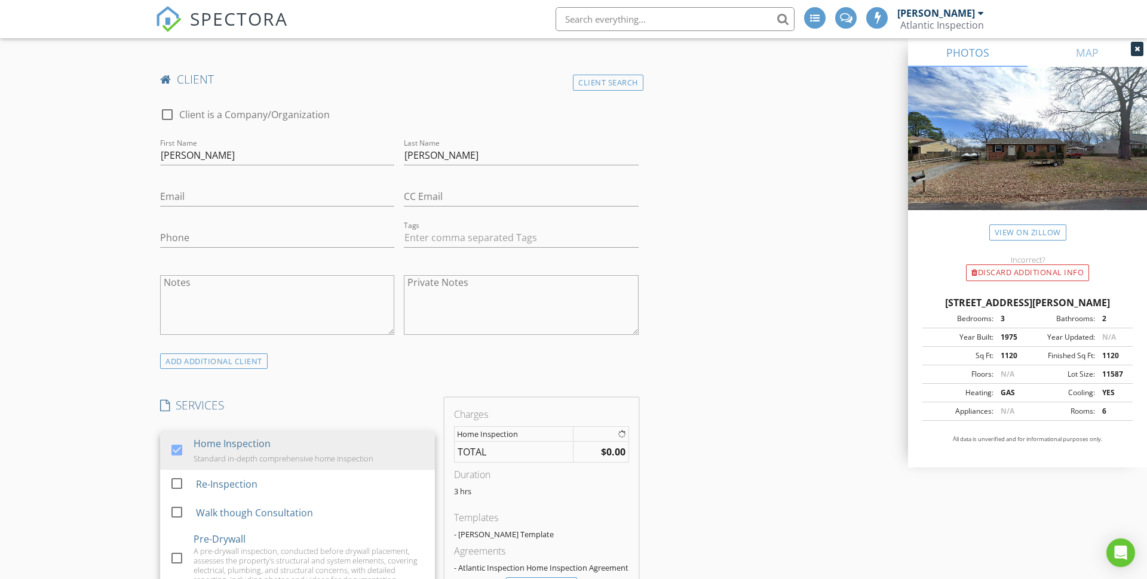
click at [122, 432] on div "New Inspection INSPECTOR(S) check_box Hunter Goins PRIMARY Hunter Goins arrow_d…" at bounding box center [573, 472] width 1147 height 2562
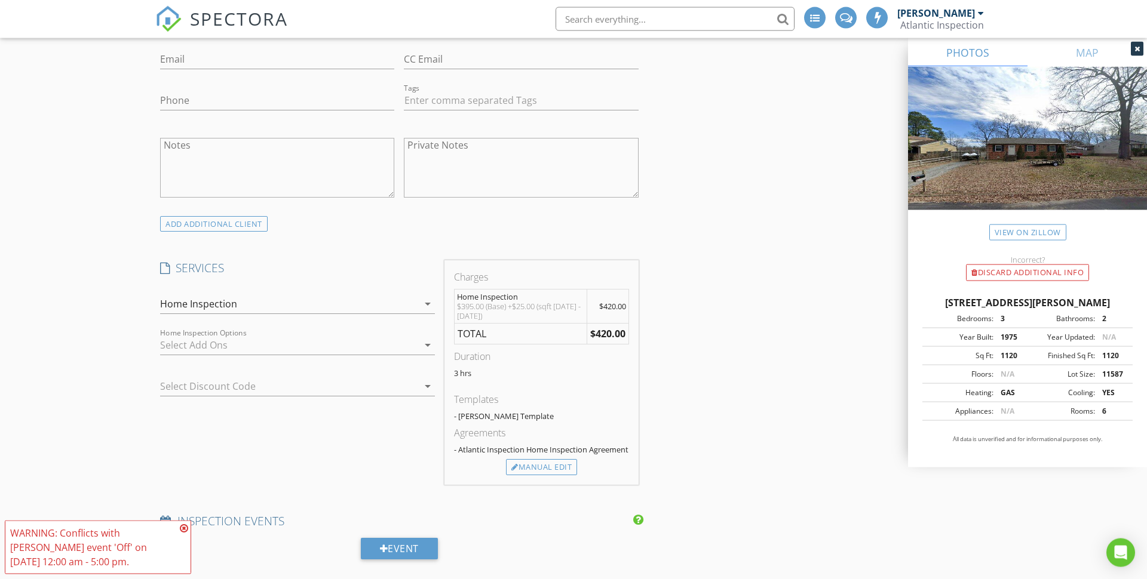
scroll to position [1042, 0]
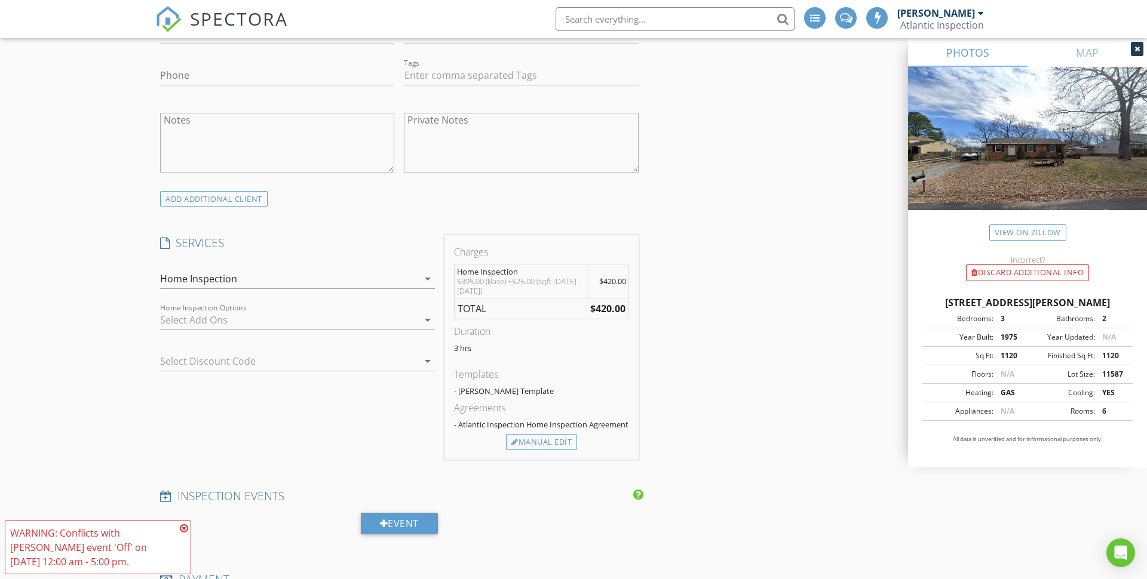
click at [183, 532] on icon at bounding box center [184, 529] width 8 height 10
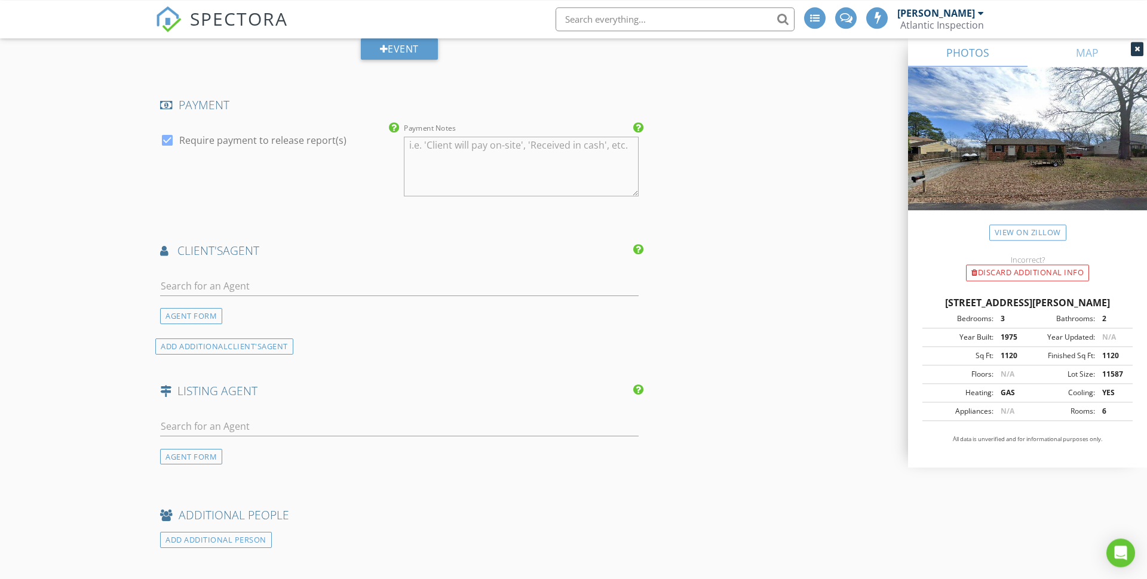
scroll to position [1539, 0]
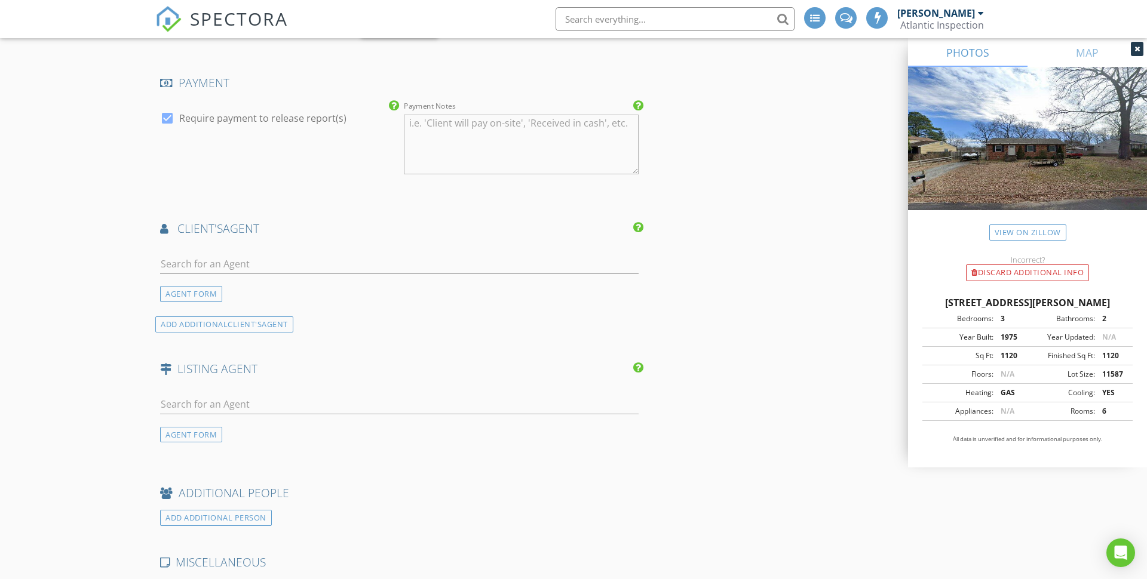
click at [271, 252] on div at bounding box center [399, 266] width 478 height 39
click at [272, 265] on input "text" at bounding box center [399, 264] width 478 height 20
type input "danis"
click at [271, 281] on li "Danis Goins Resource Realty" at bounding box center [399, 290] width 477 height 33
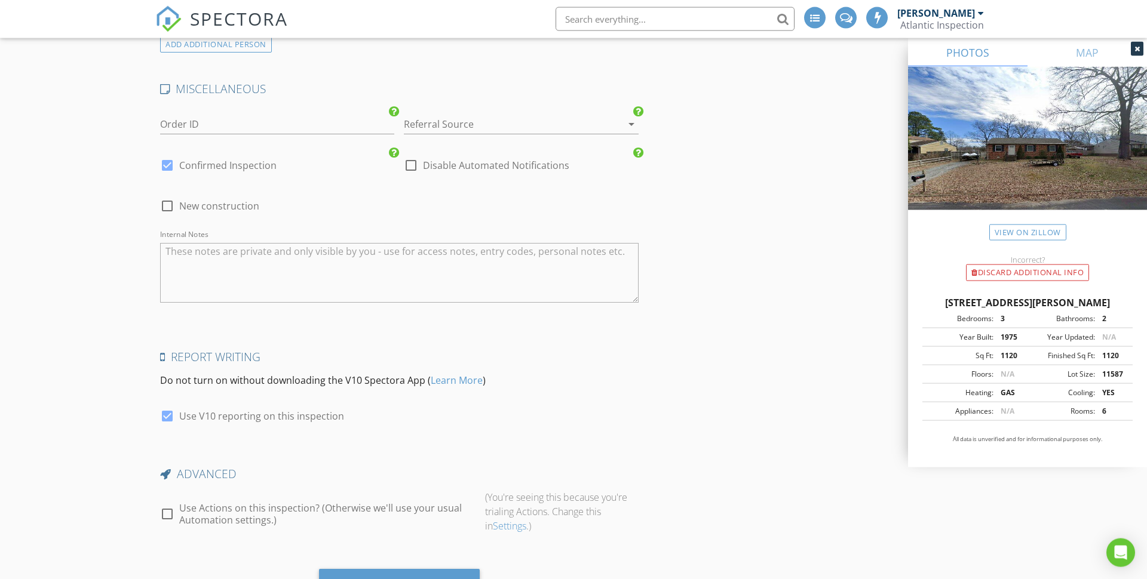
scroll to position [2301, 0]
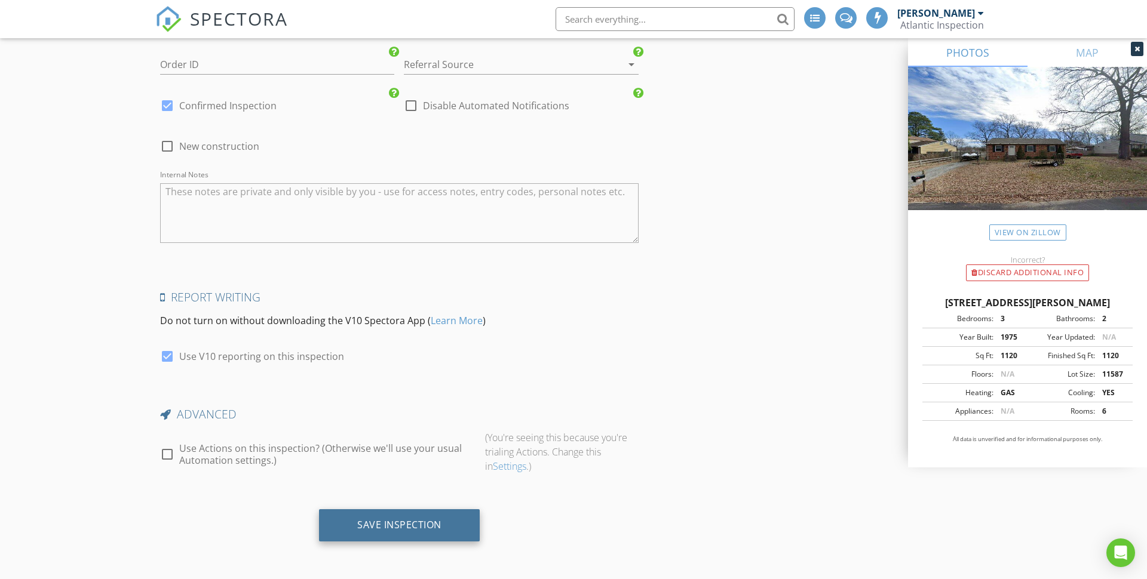
click at [415, 530] on div "Save Inspection" at bounding box center [399, 525] width 84 height 12
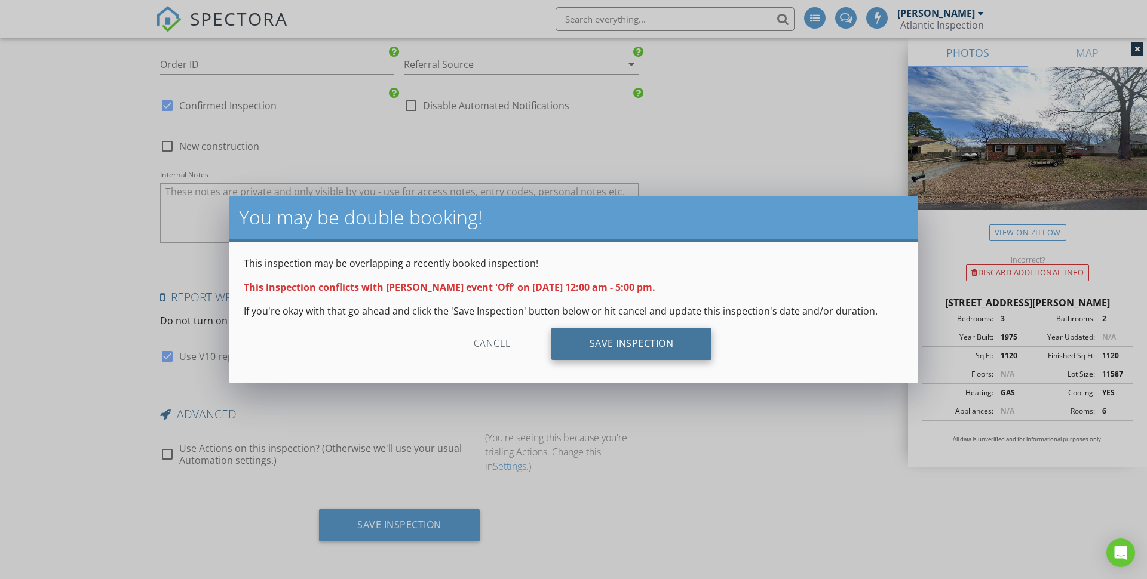
click at [639, 337] on div "Save Inspection" at bounding box center [631, 344] width 161 height 32
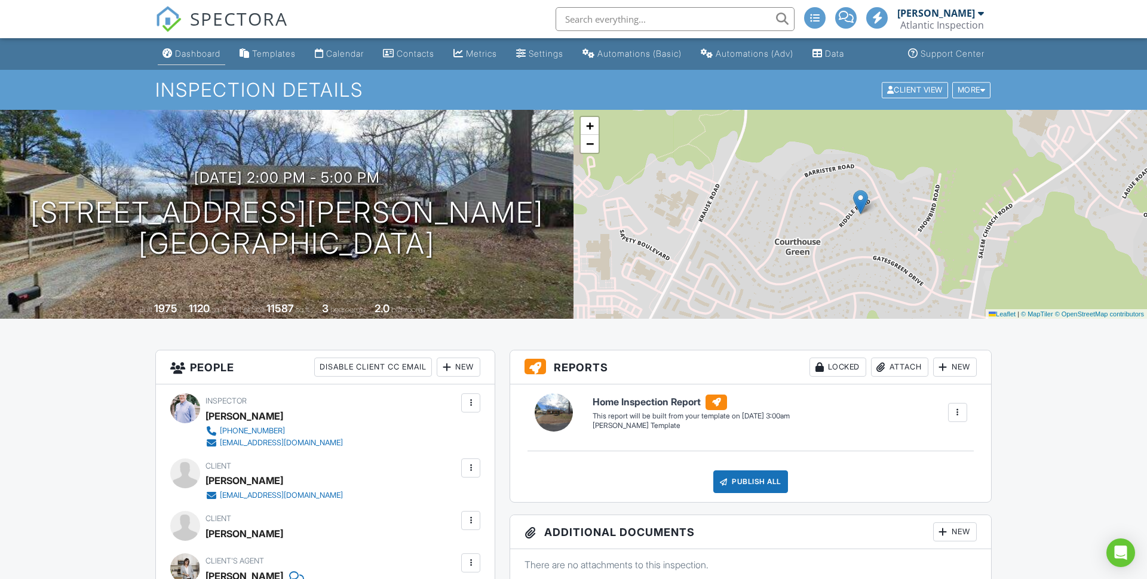
click at [212, 61] on link "Dashboard" at bounding box center [191, 54] width 67 height 22
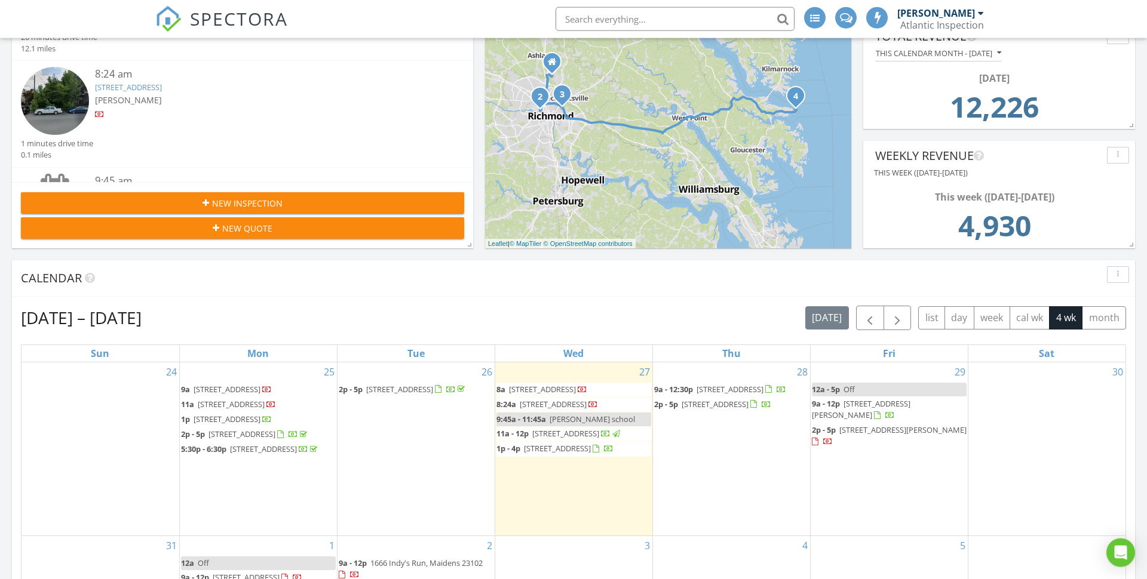
scroll to position [277, 0]
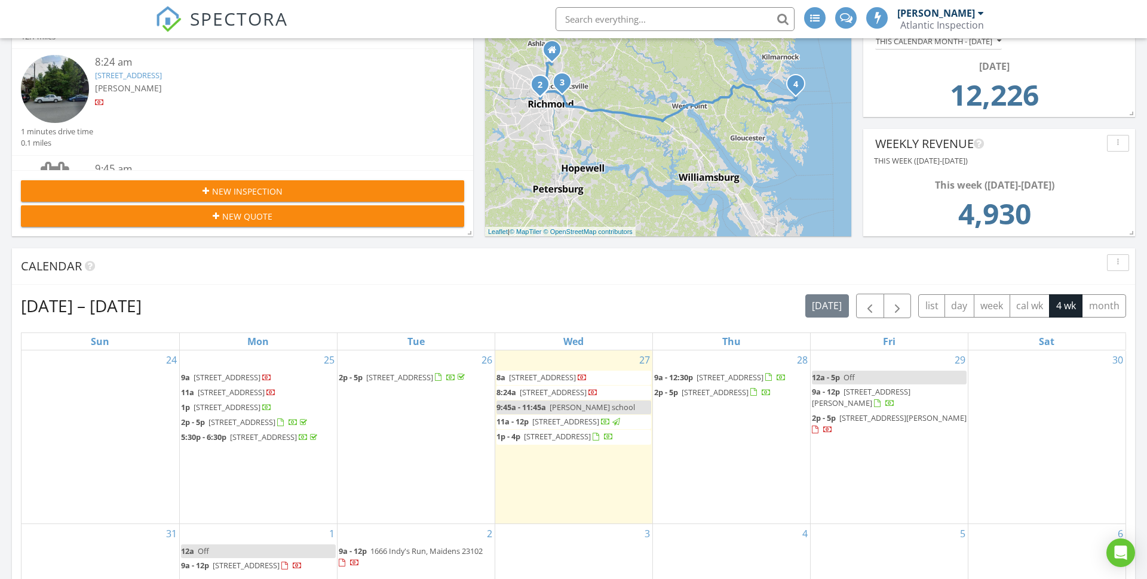
click at [935, 416] on span "9515 Riddle Rd, Chesterfield 23832" at bounding box center [902, 418] width 127 height 11
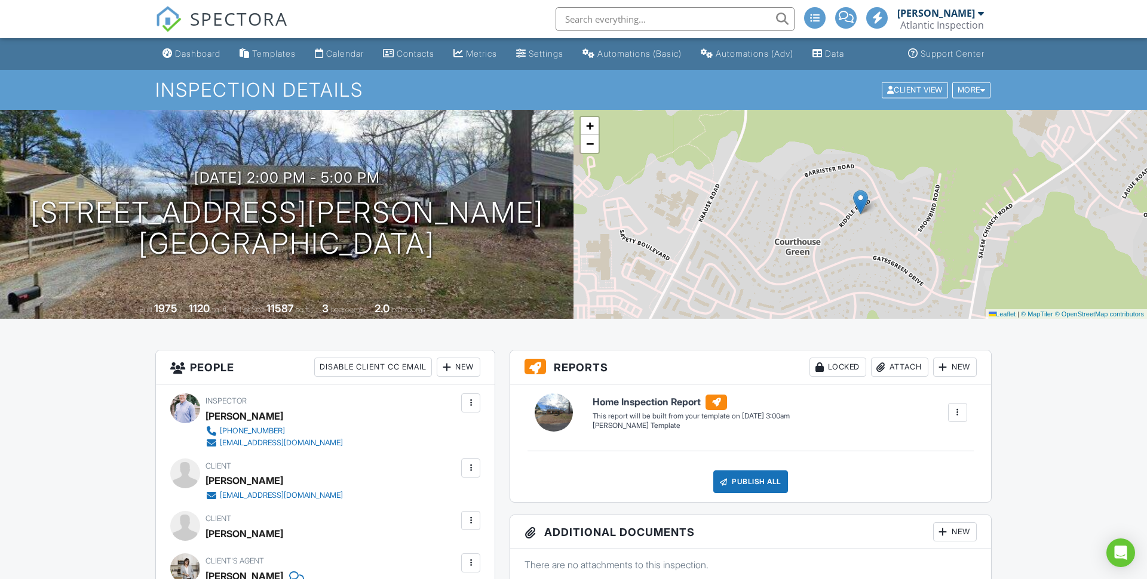
click at [472, 472] on div at bounding box center [471, 468] width 12 height 12
click at [453, 500] on li "Edit" at bounding box center [406, 505] width 133 height 30
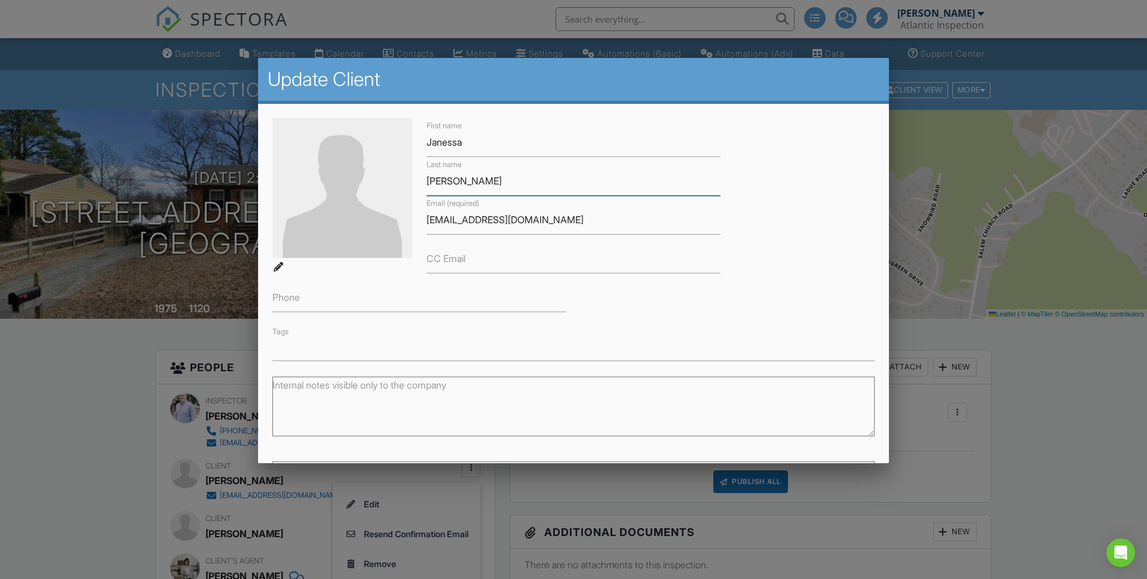
click at [444, 179] on input "[PERSON_NAME]" at bounding box center [573, 181] width 294 height 29
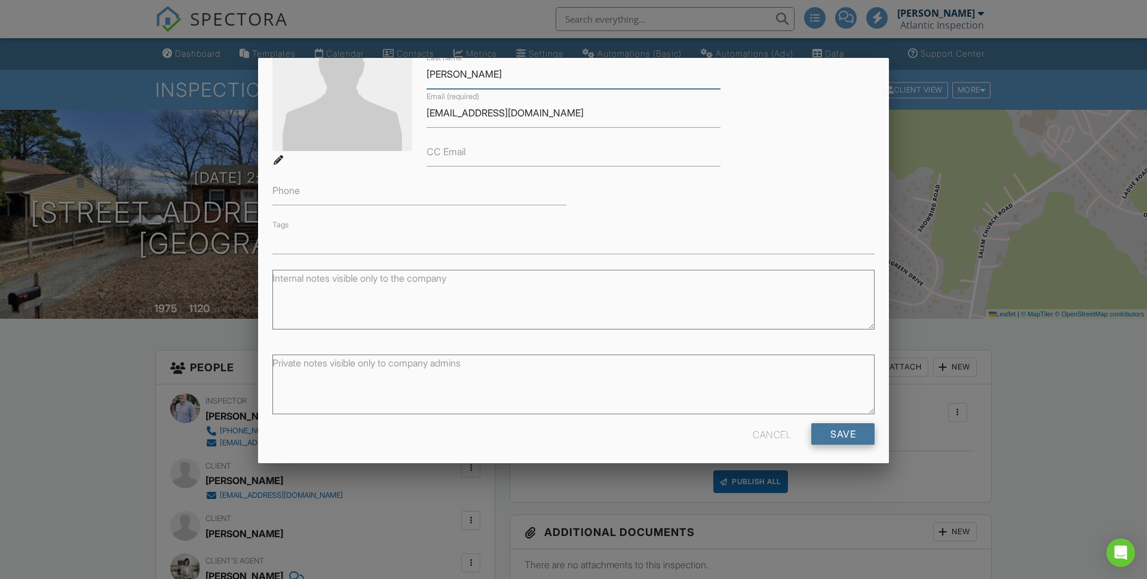
type input "[PERSON_NAME]"
click at [849, 432] on input "Save" at bounding box center [842, 434] width 63 height 22
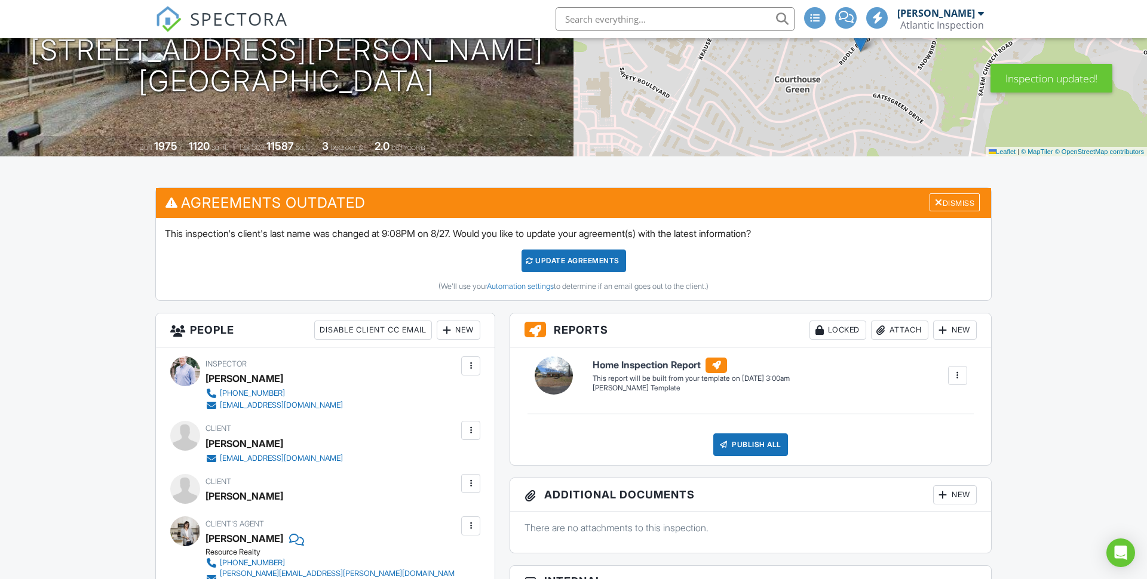
scroll to position [162, 0]
click at [469, 483] on div at bounding box center [471, 484] width 12 height 12
click at [468, 518] on li "Edit" at bounding box center [442, 520] width 61 height 30
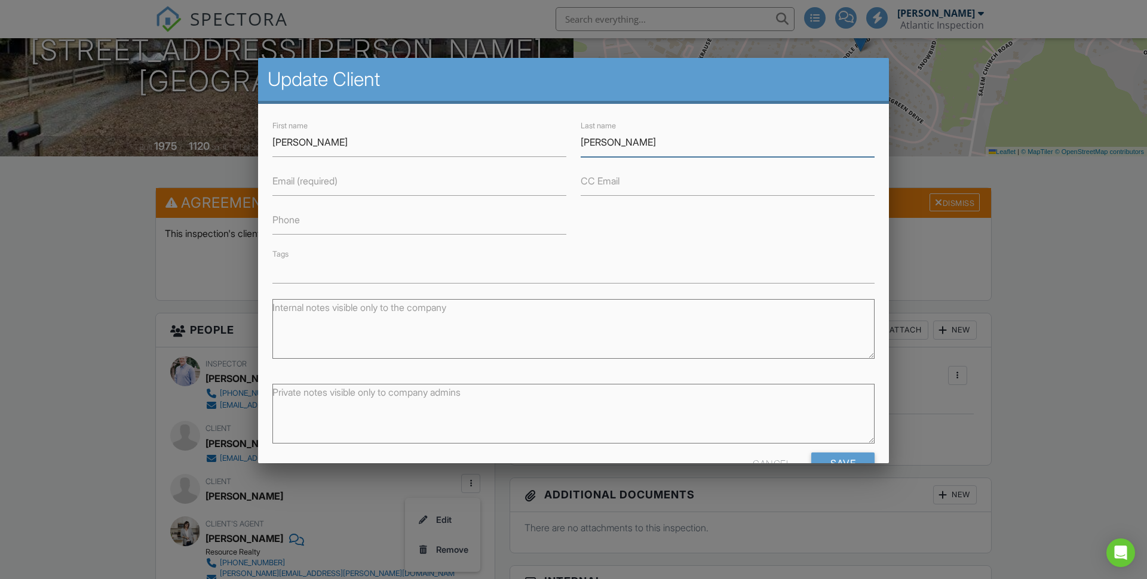
click at [597, 143] on input "Dillion" at bounding box center [728, 142] width 294 height 29
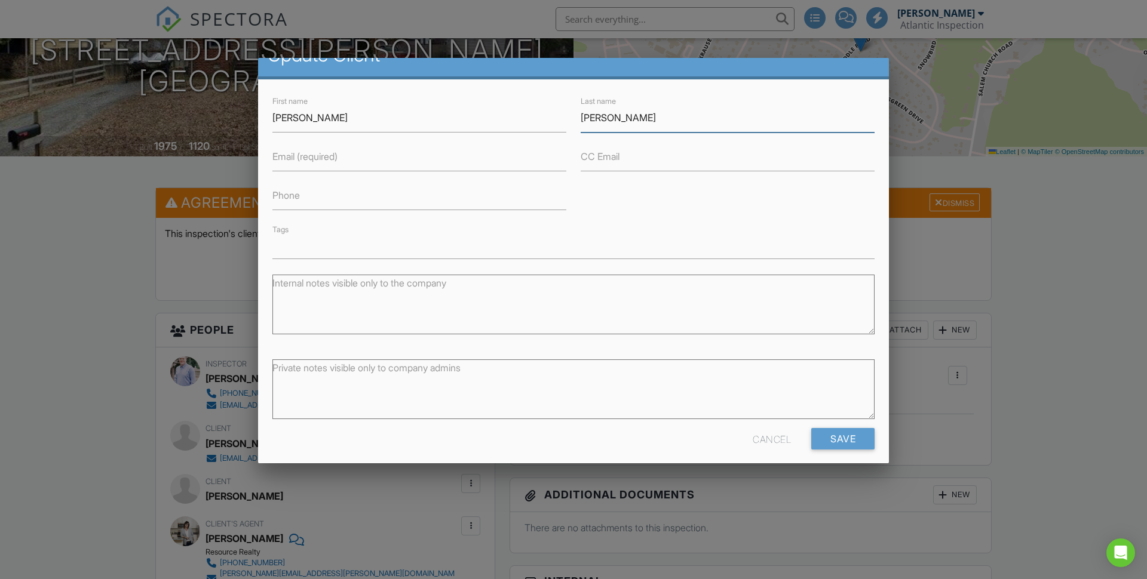
scroll to position [29, 0]
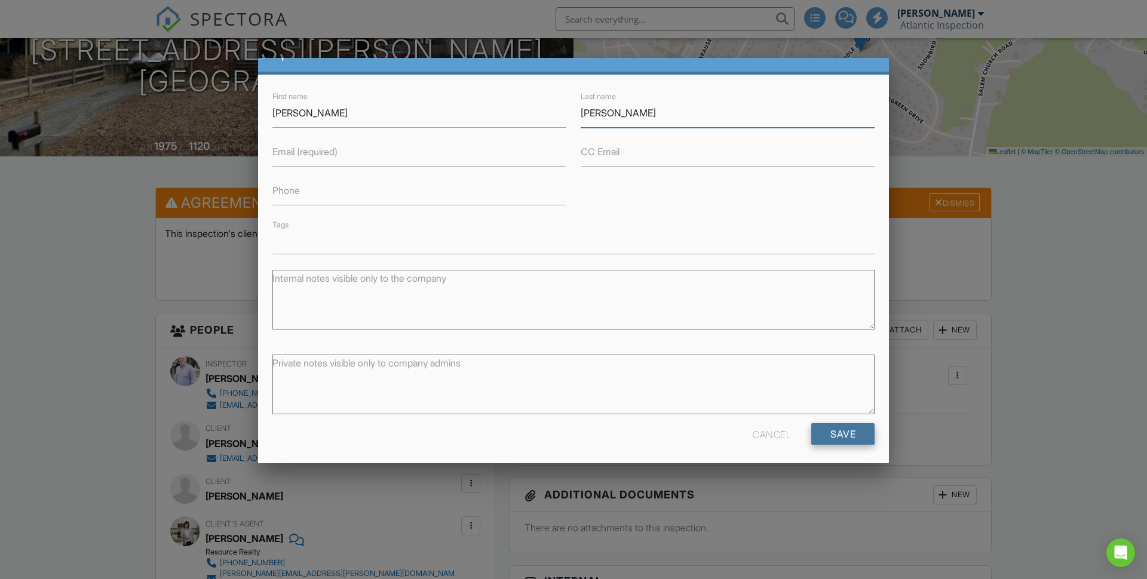
type input "Dillon"
click at [851, 429] on input "Save" at bounding box center [842, 434] width 63 height 22
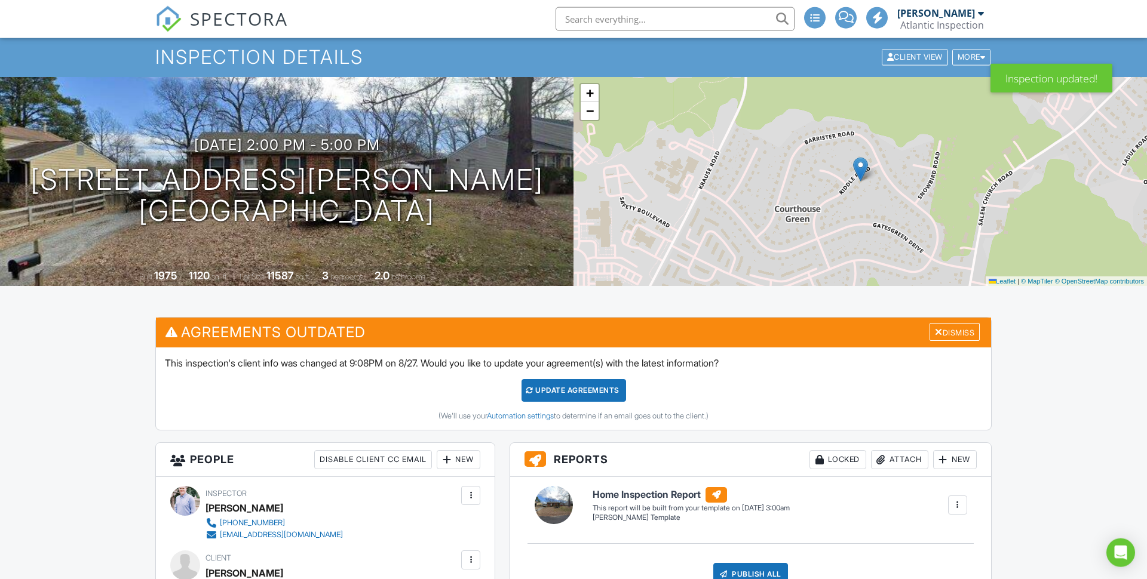
scroll to position [172, 0]
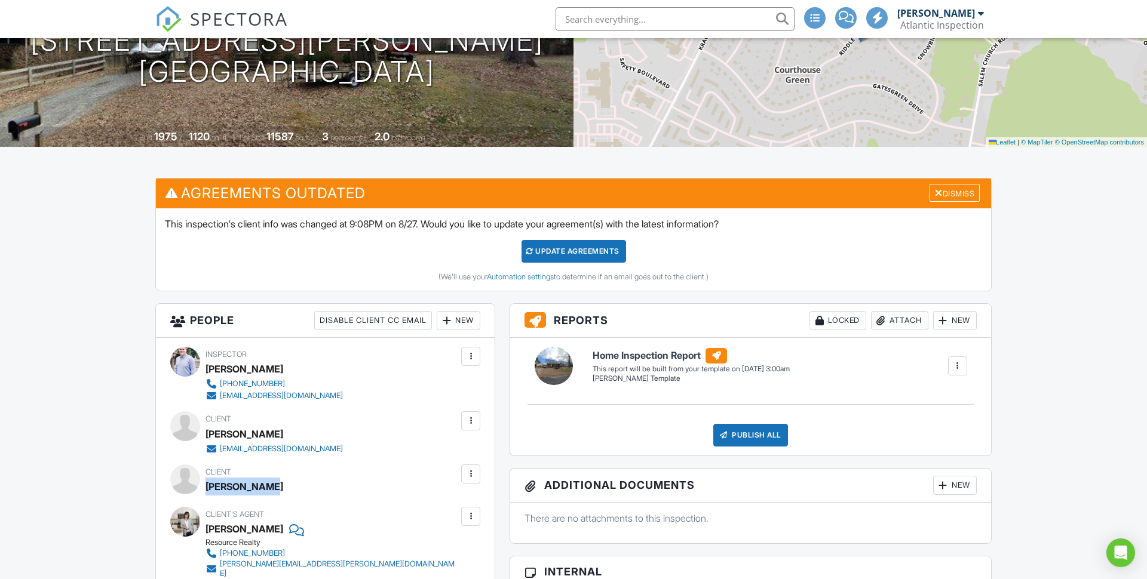
drag, startPoint x: 280, startPoint y: 489, endPoint x: 206, endPoint y: 491, distance: 73.5
click at [206, 491] on div "Client Danny Dillon" at bounding box center [267, 480] width 125 height 31
copy div "Danny Dillon"
click at [953, 193] on div "Dismiss" at bounding box center [954, 193] width 50 height 19
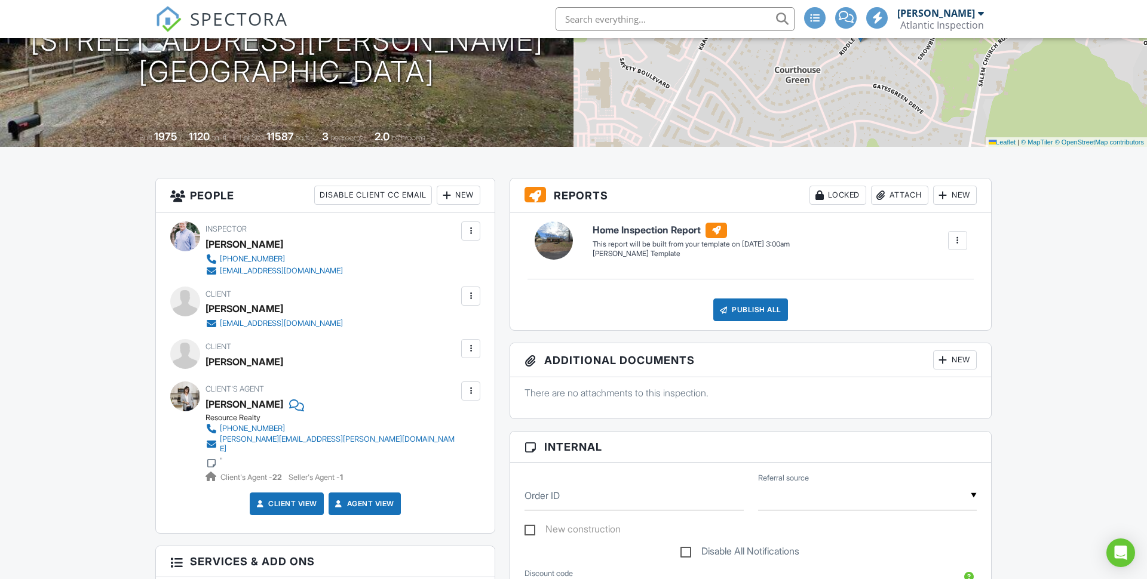
drag, startPoint x: 279, startPoint y: 308, endPoint x: 208, endPoint y: 313, distance: 70.6
click at [208, 313] on div "Janessa Dillon" at bounding box center [278, 309] width 147 height 18
copy div "Janessa Dillon"
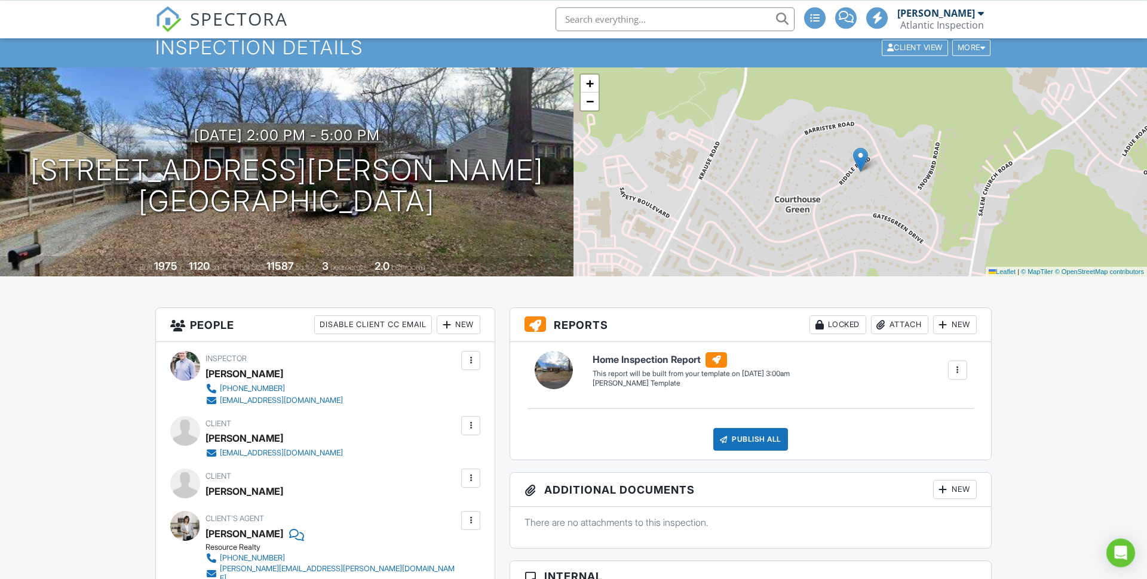
scroll to position [0, 0]
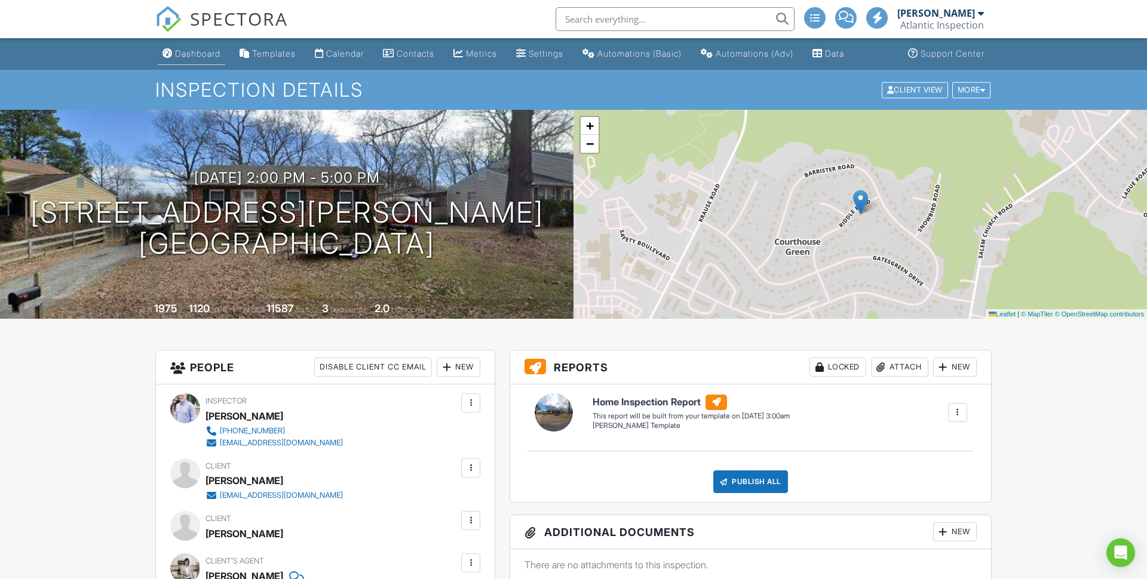
click at [185, 48] on link "Dashboard" at bounding box center [191, 54] width 67 height 22
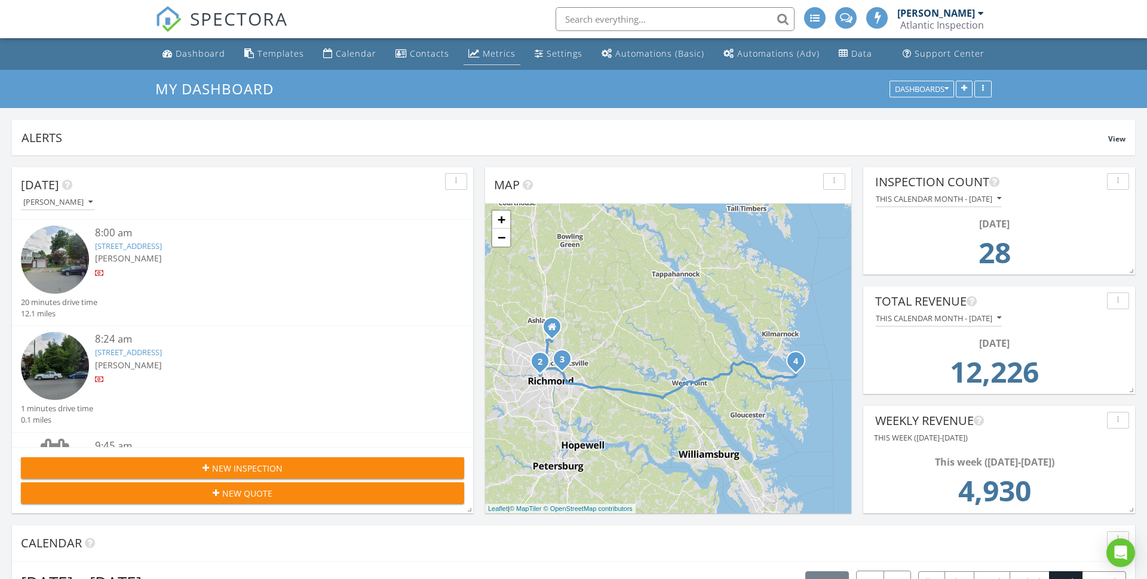
click at [502, 54] on div "Metrics" at bounding box center [499, 53] width 33 height 11
